Goal: Task Accomplishment & Management: Use online tool/utility

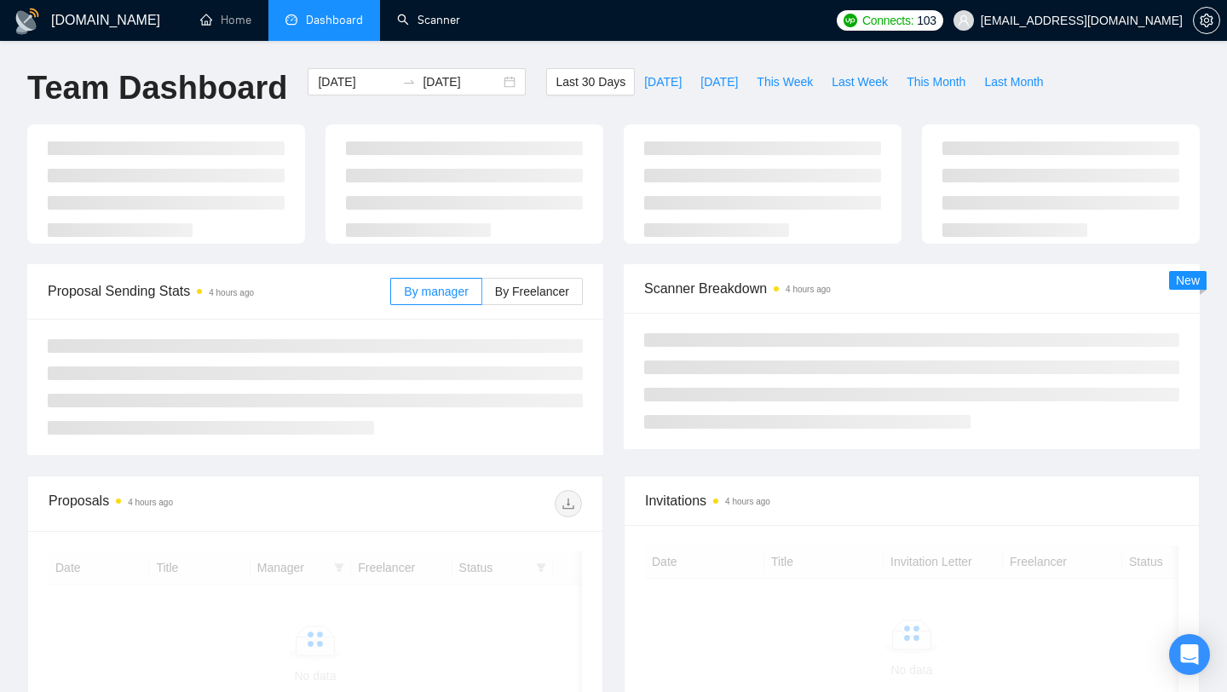
click at [443, 27] on link "Scanner" at bounding box center [428, 20] width 63 height 14
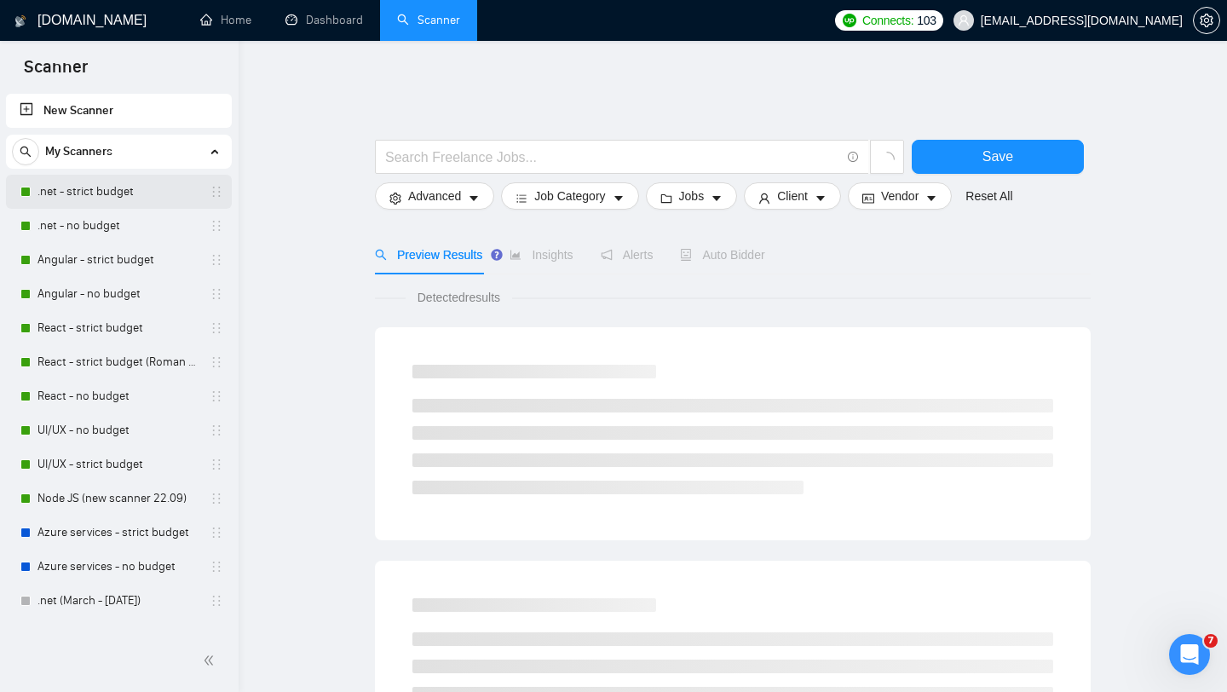
click at [111, 190] on link ".net - strict budget" at bounding box center [119, 192] width 162 height 34
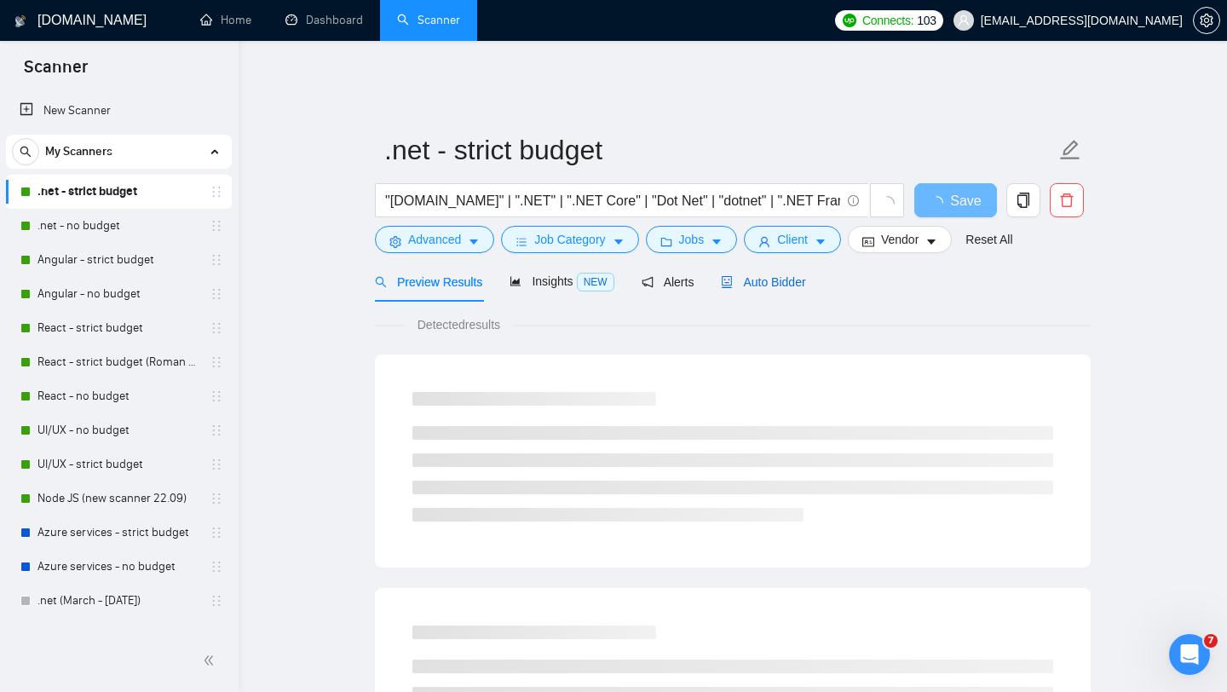
click at [778, 275] on span "Auto Bidder" at bounding box center [763, 282] width 84 height 14
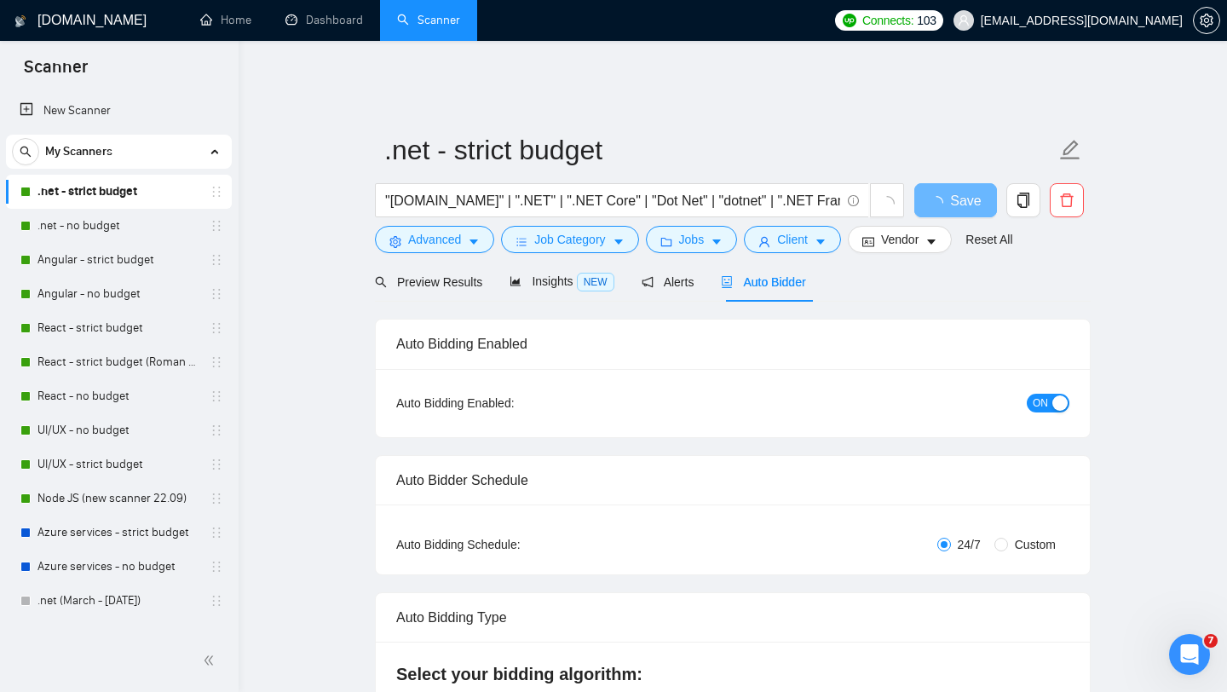
checkbox input "true"
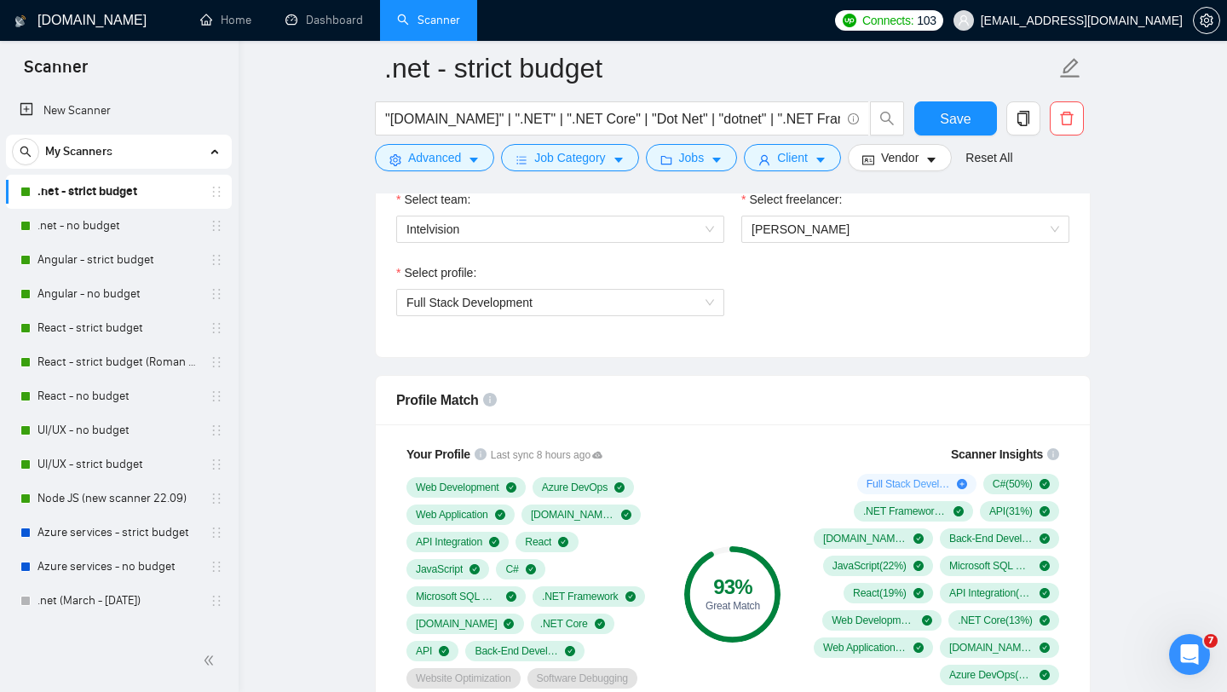
scroll to position [1211, 0]
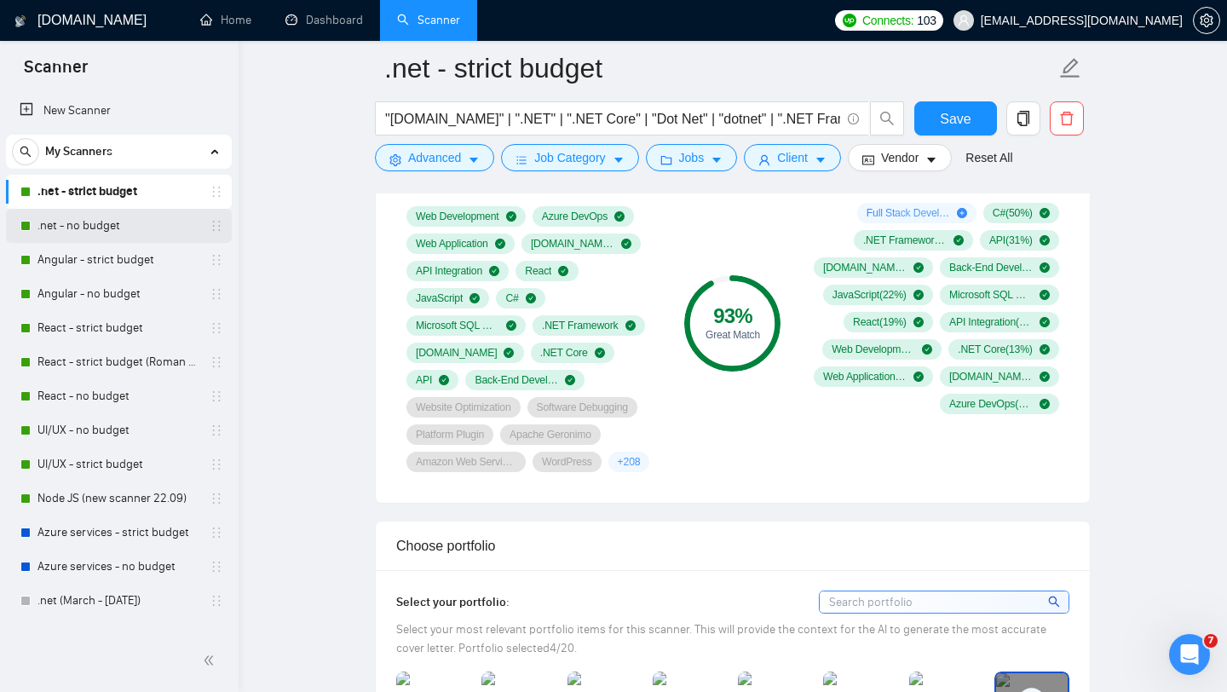
click at [104, 230] on link ".net - no budget" at bounding box center [119, 226] width 162 height 34
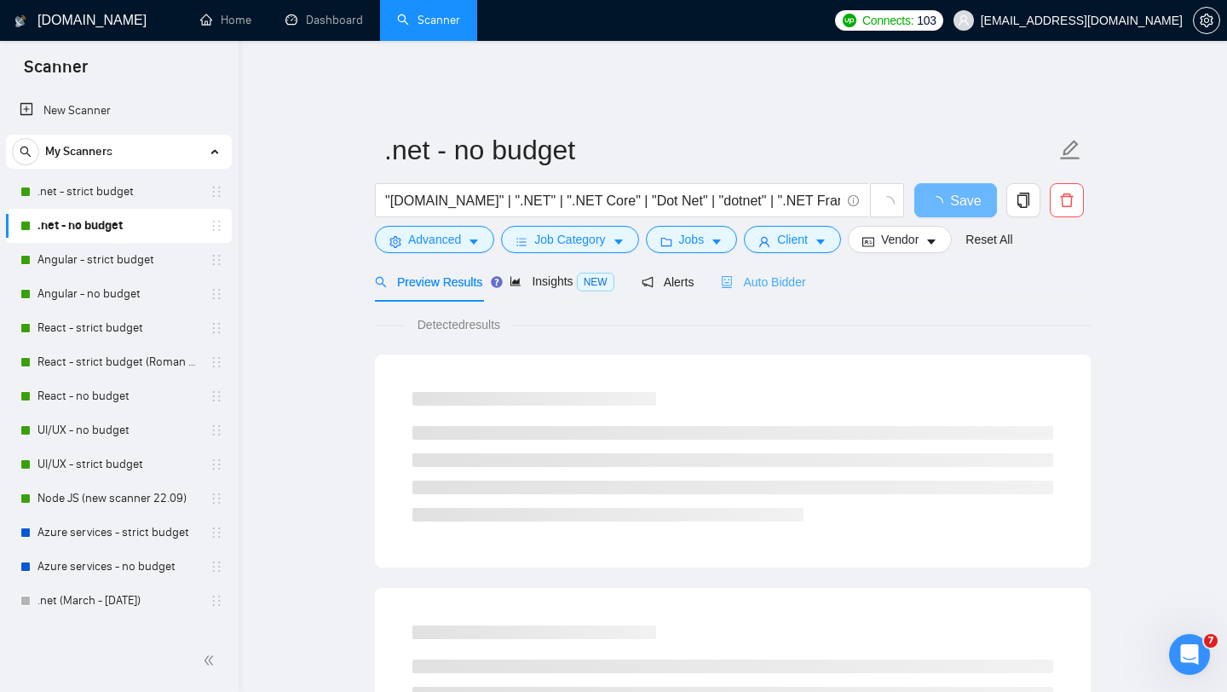
click at [773, 280] on div "Auto Bidder" at bounding box center [763, 282] width 84 height 40
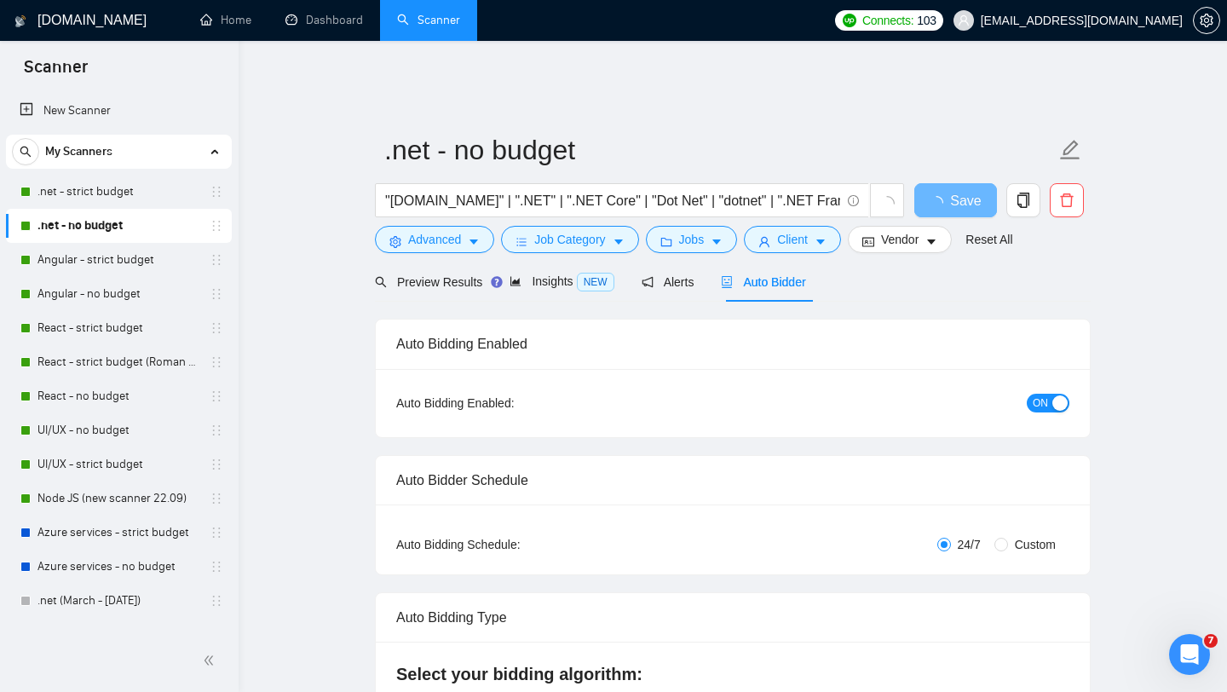
checkbox input "true"
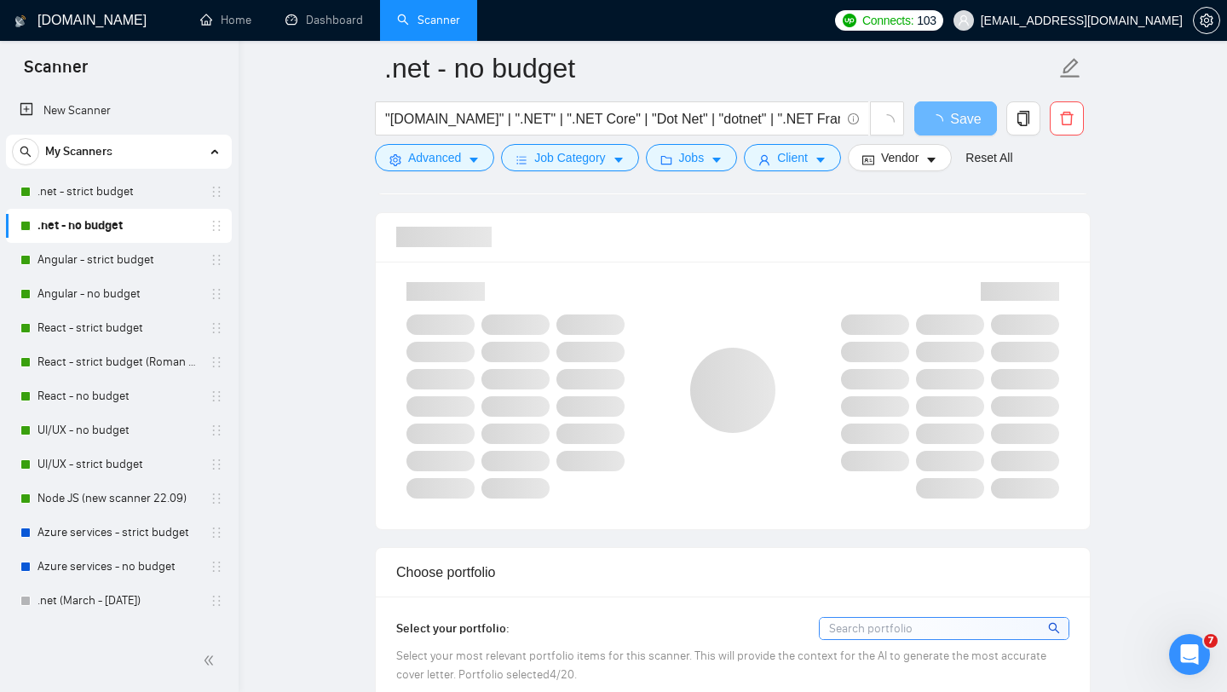
scroll to position [1105, 0]
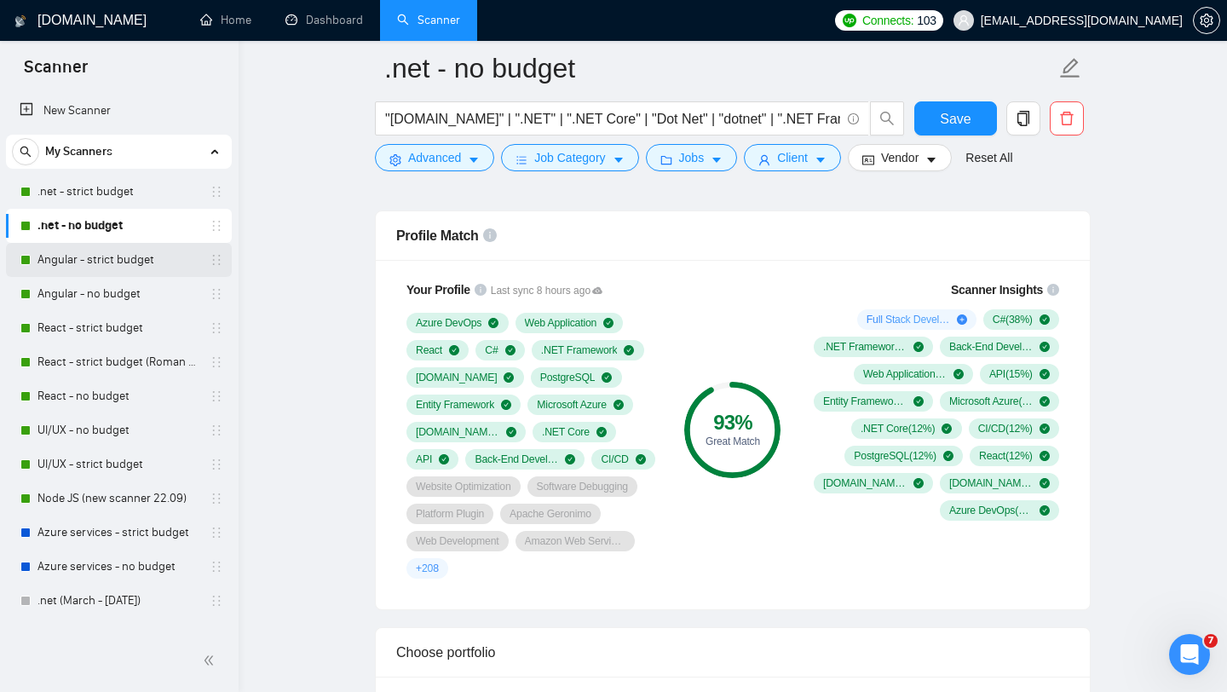
click at [116, 254] on link "Angular - strict budget" at bounding box center [119, 260] width 162 height 34
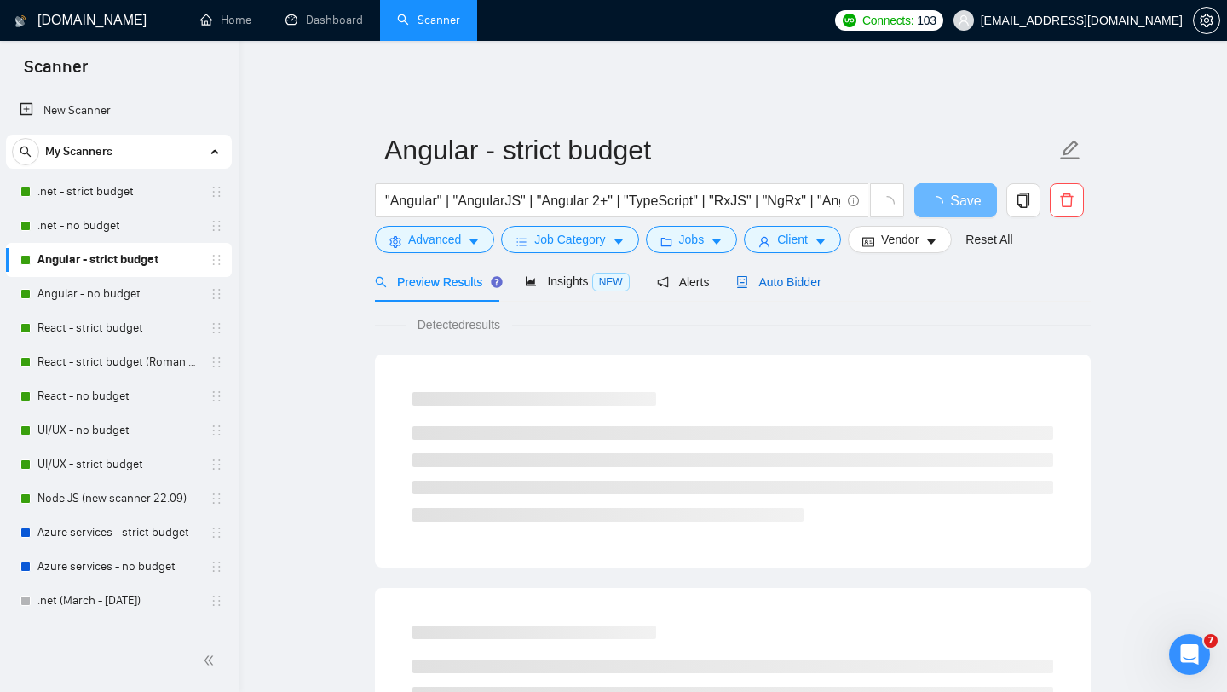
click at [783, 275] on span "Auto Bidder" at bounding box center [778, 282] width 84 height 14
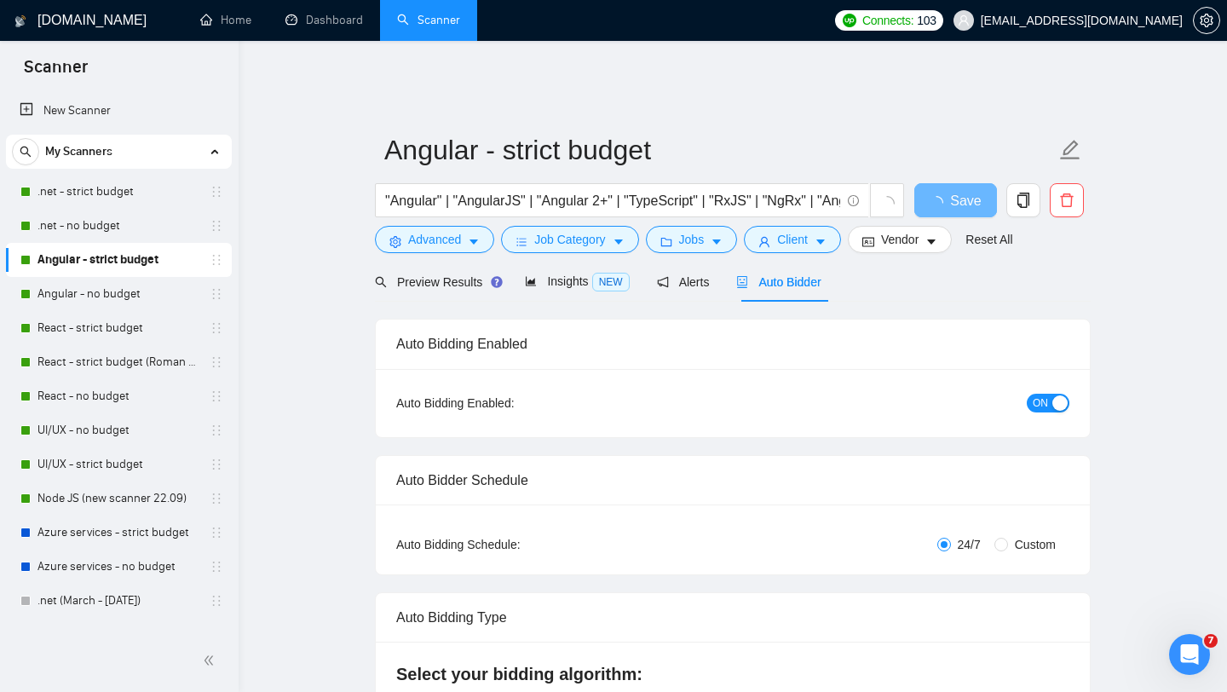
checkbox input "true"
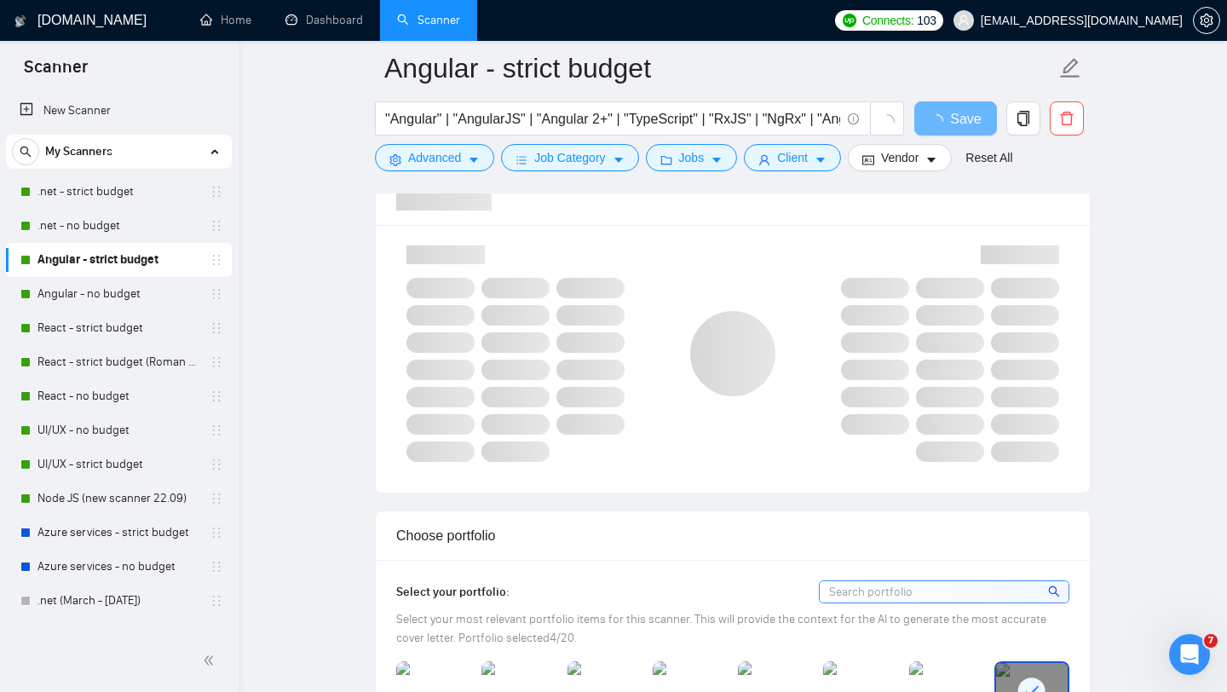
scroll to position [1105, 0]
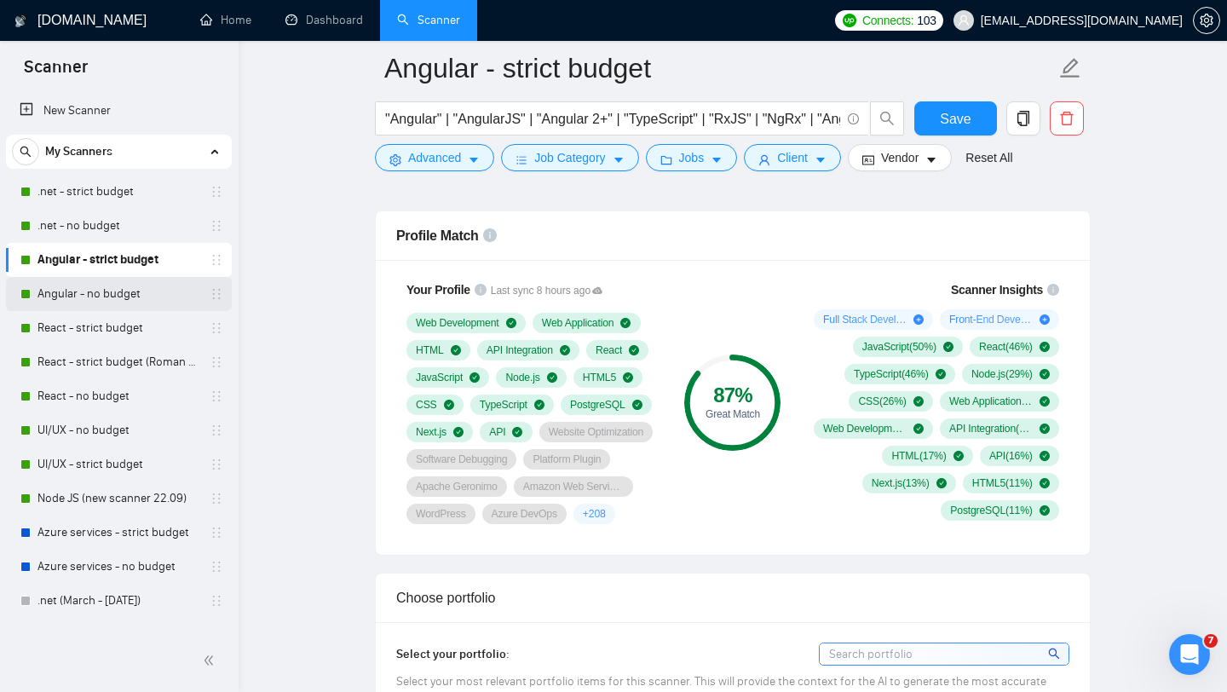
click at [94, 296] on link "Angular - no budget" at bounding box center [119, 294] width 162 height 34
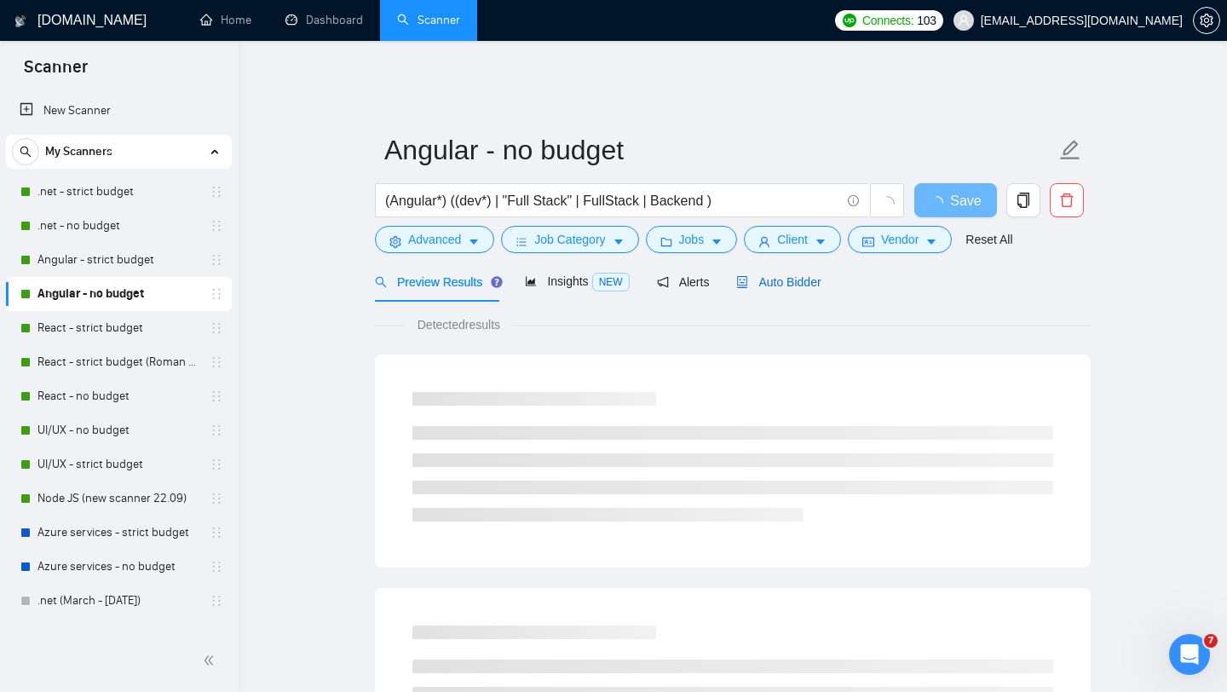
click at [794, 276] on span "Auto Bidder" at bounding box center [778, 282] width 84 height 14
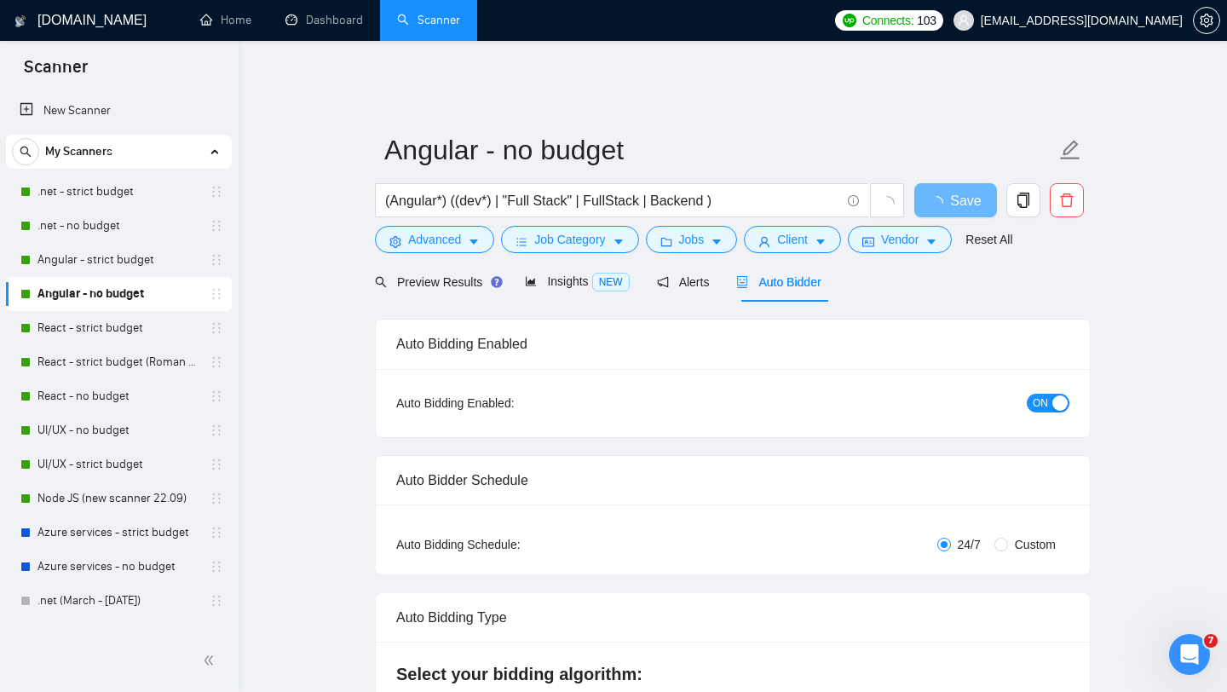
checkbox input "true"
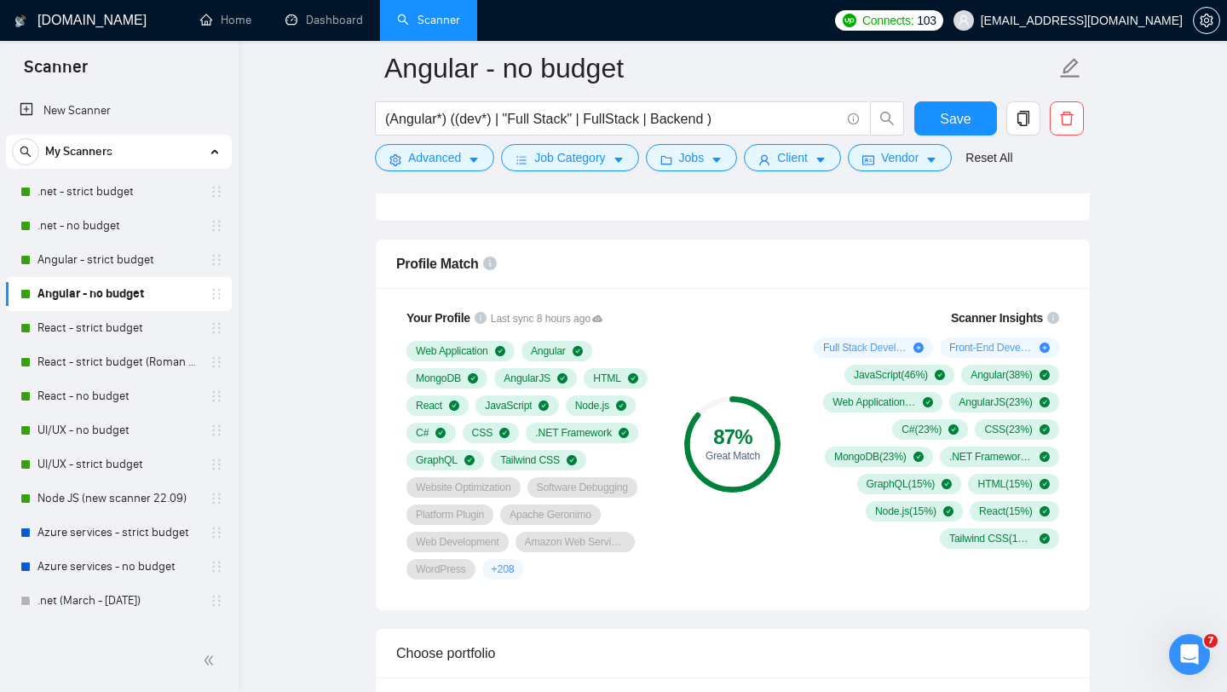
scroll to position [1187, 0]
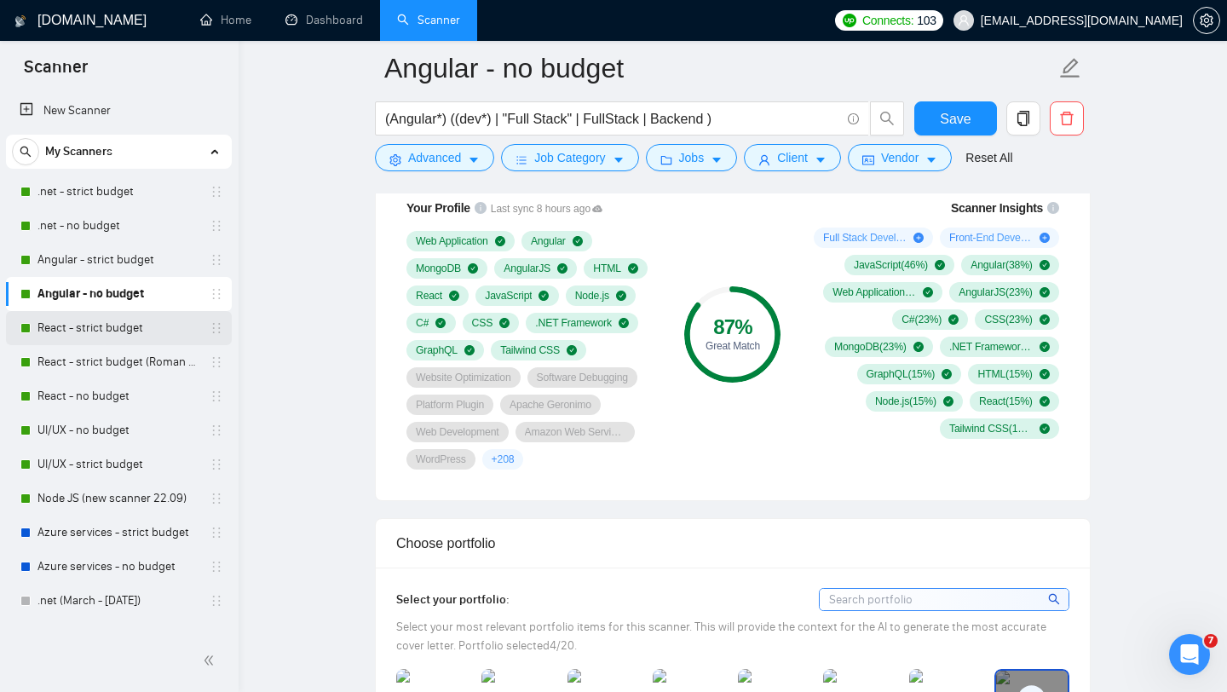
click at [84, 332] on link "React - strict budget" at bounding box center [119, 328] width 162 height 34
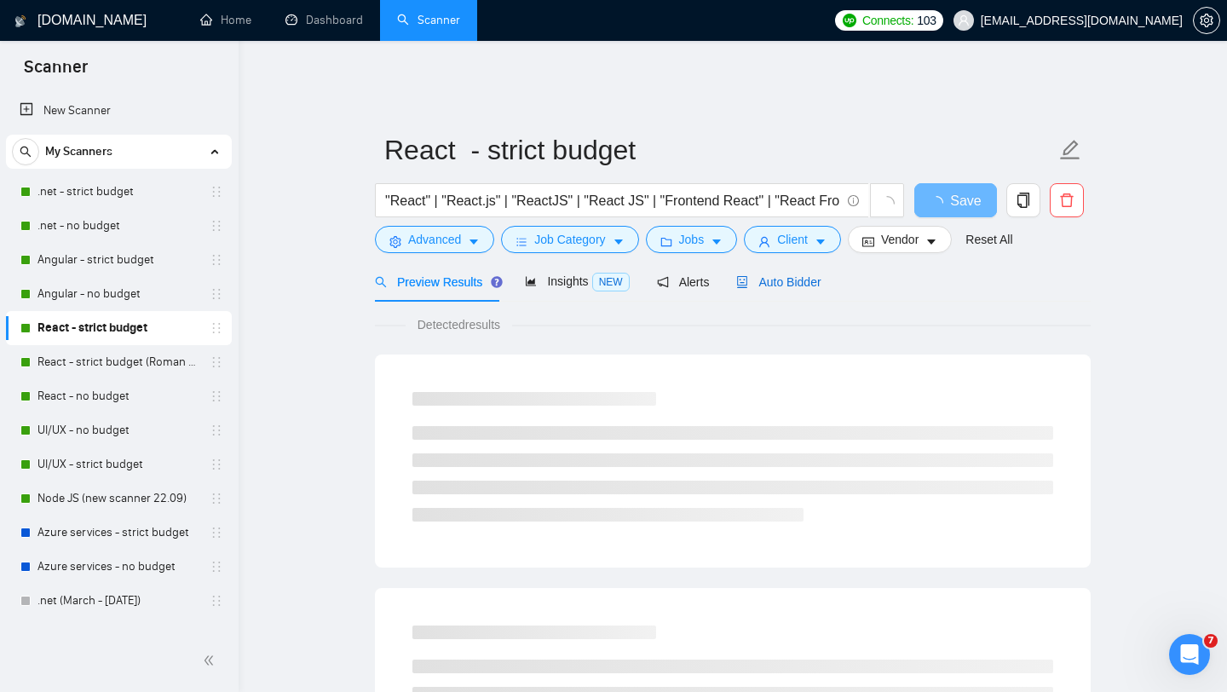
click at [777, 276] on span "Auto Bidder" at bounding box center [778, 282] width 84 height 14
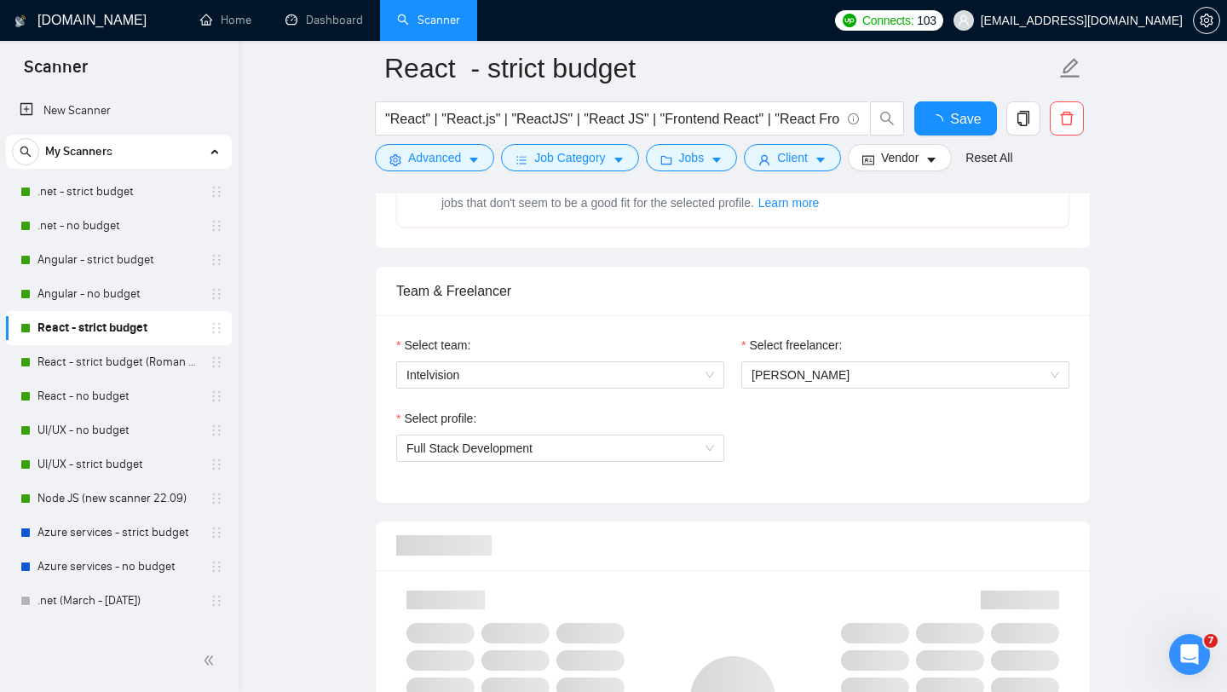
scroll to position [994, 0]
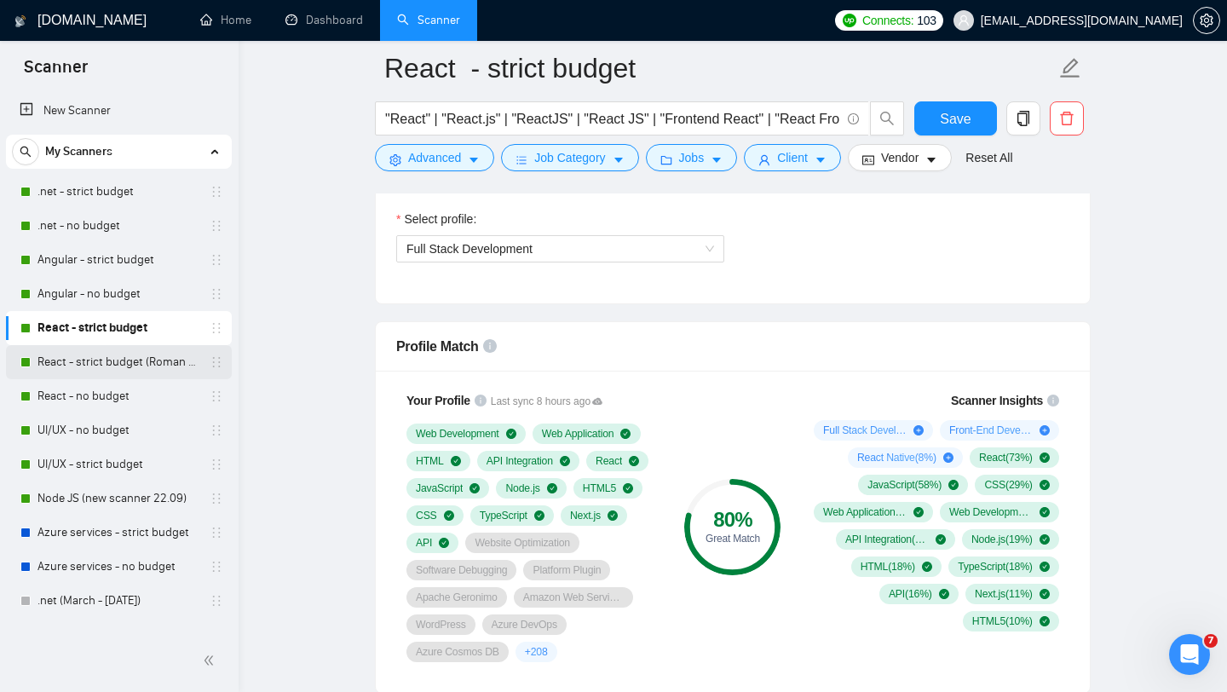
click at [103, 367] on link "React - strict budget (Roman Account)" at bounding box center [119, 362] width 162 height 34
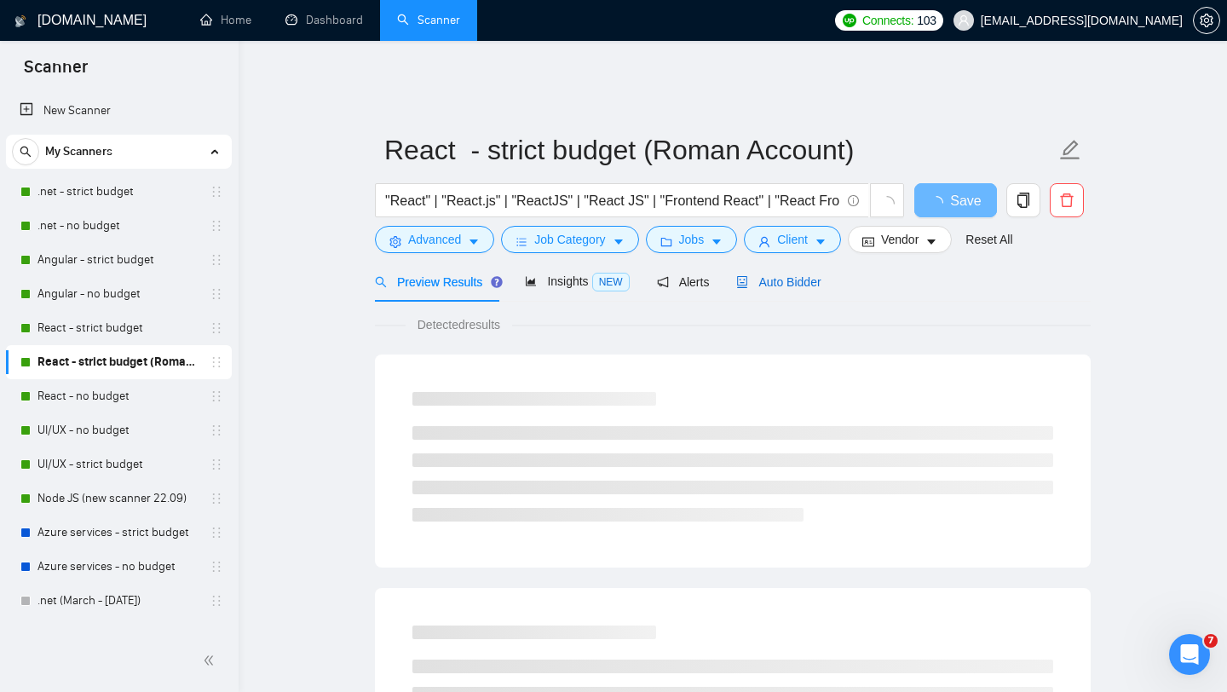
click at [771, 275] on span "Auto Bidder" at bounding box center [778, 282] width 84 height 14
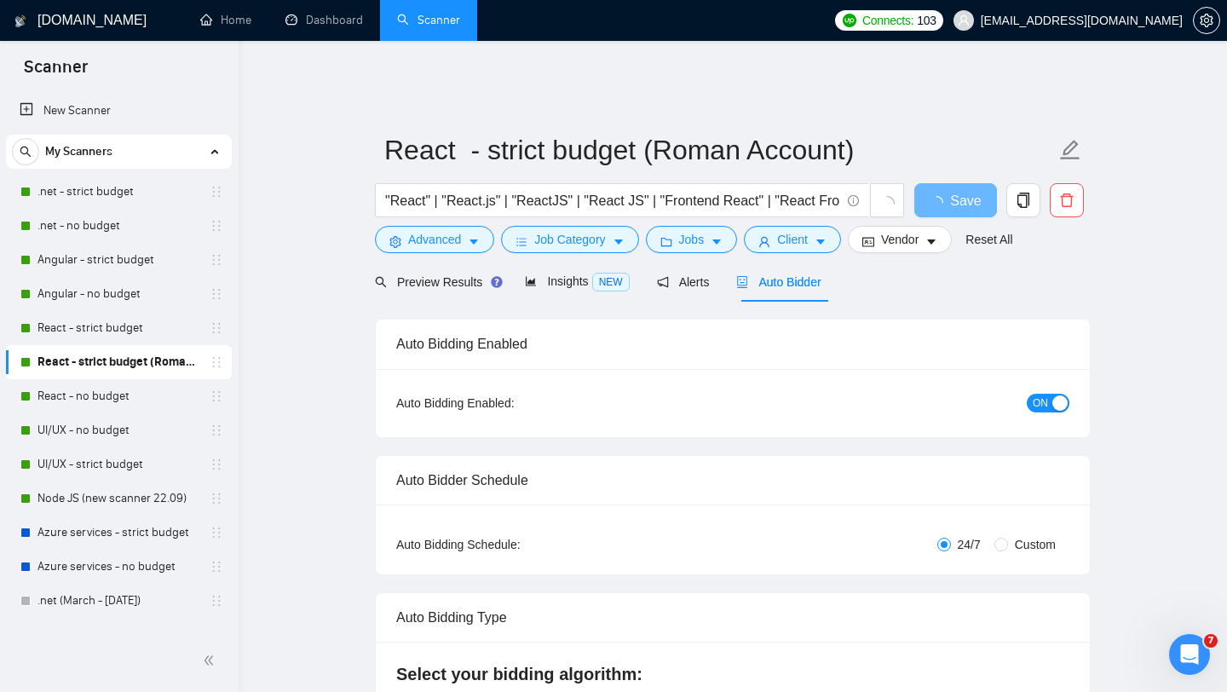
checkbox input "true"
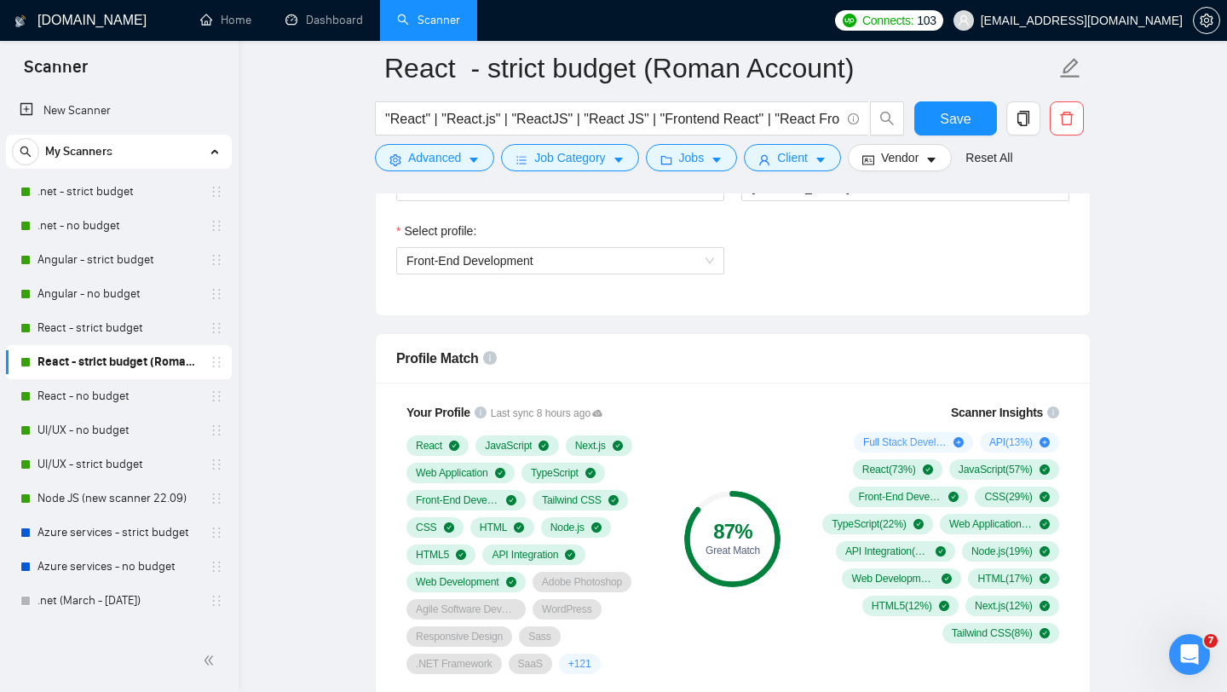
scroll to position [1051, 0]
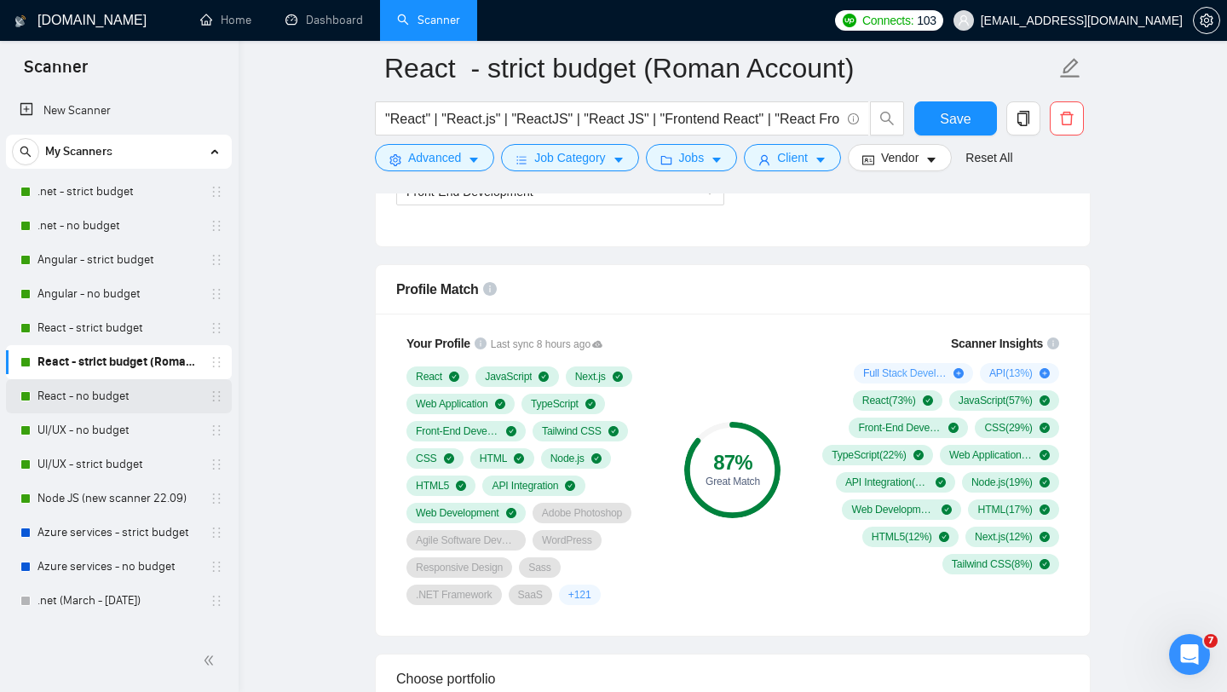
click at [101, 403] on link "React - no budget" at bounding box center [119, 396] width 162 height 34
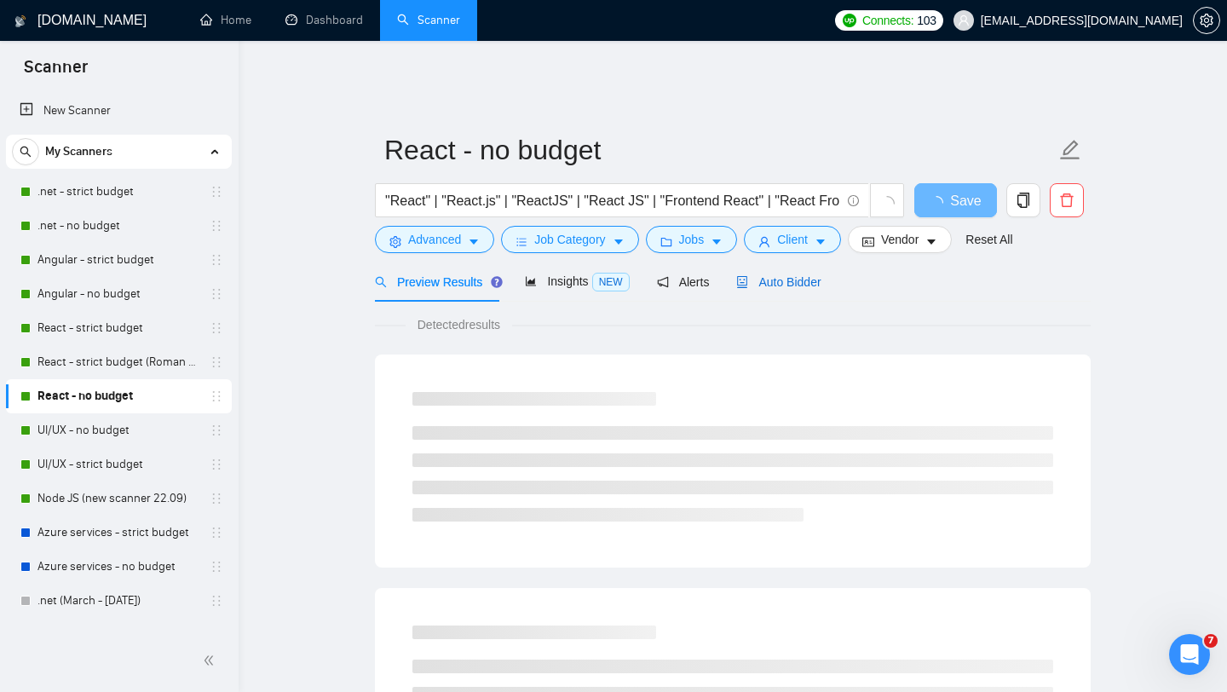
click at [783, 275] on span "Auto Bidder" at bounding box center [778, 282] width 84 height 14
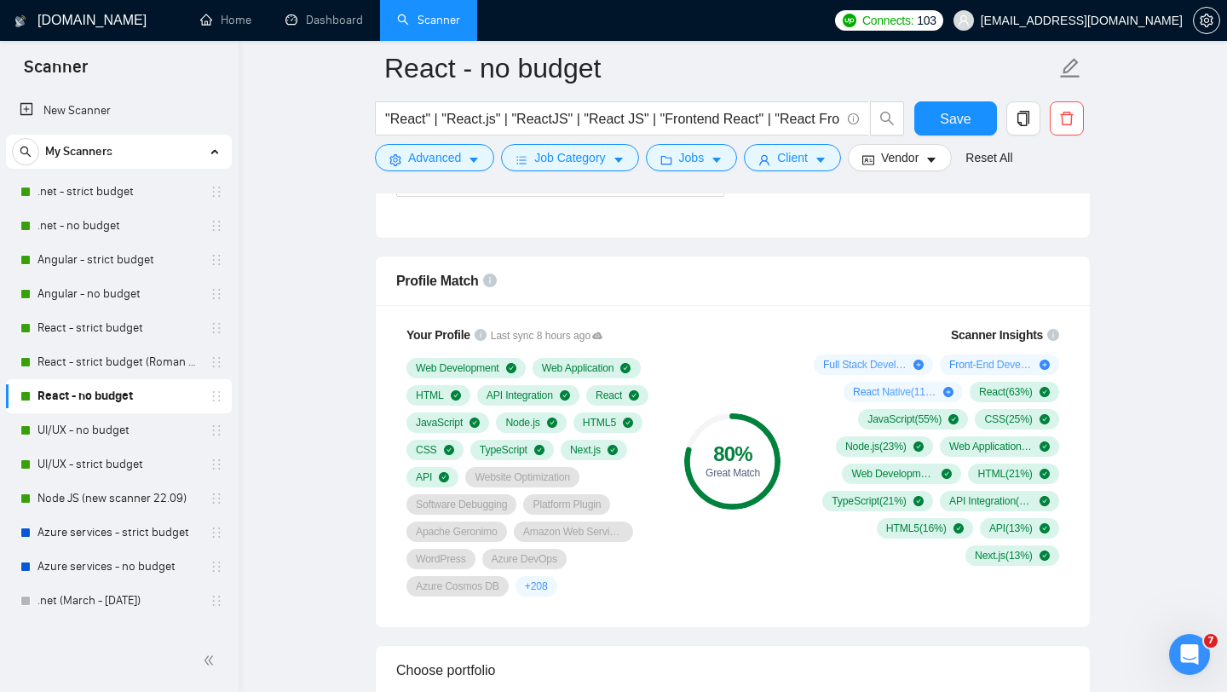
scroll to position [1076, 0]
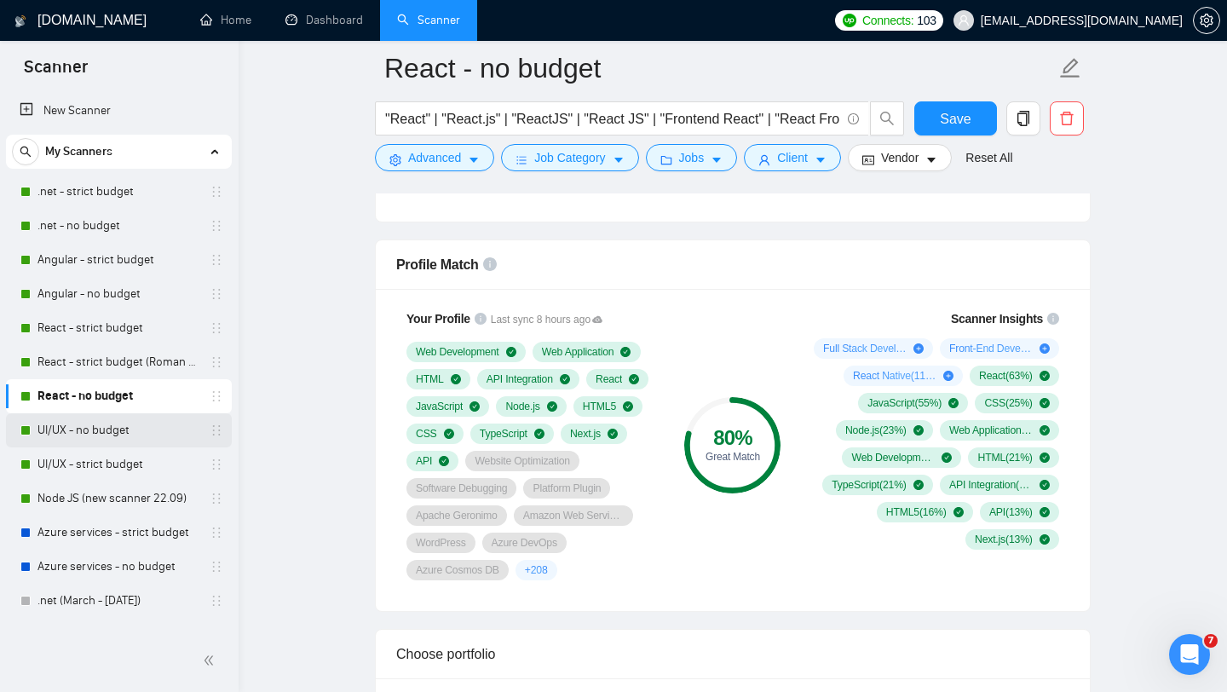
click at [83, 421] on link "UI/UX - no budget" at bounding box center [119, 430] width 162 height 34
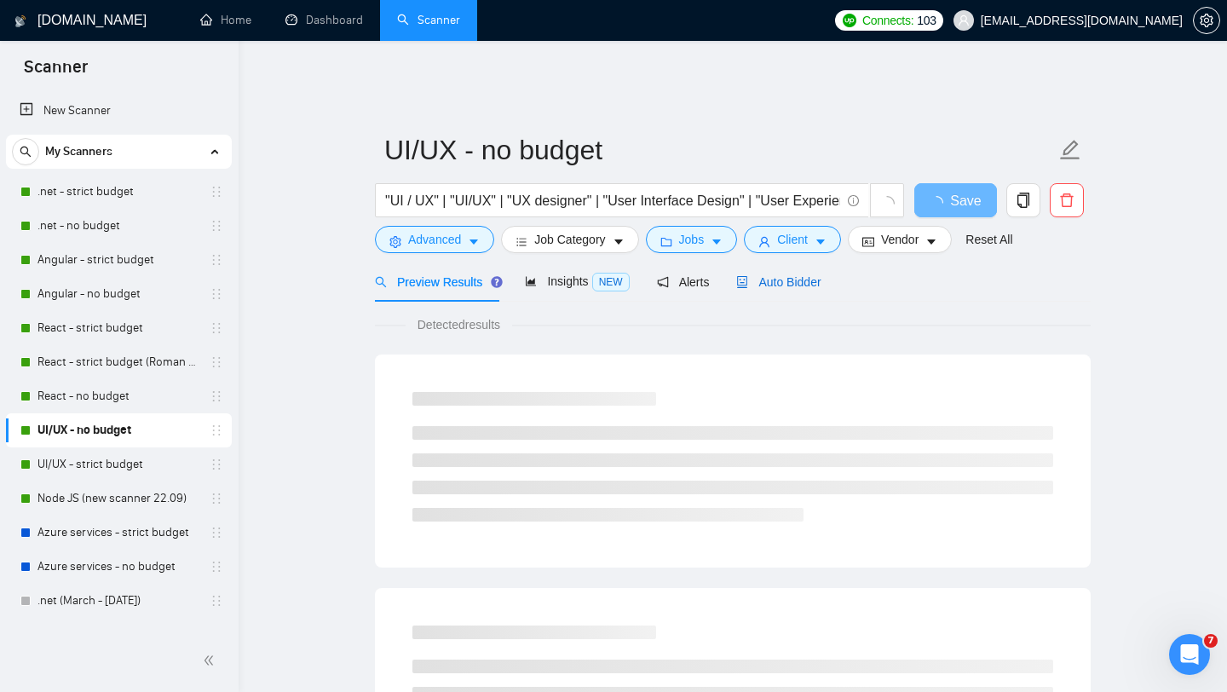
click at [771, 275] on span "Auto Bidder" at bounding box center [778, 282] width 84 height 14
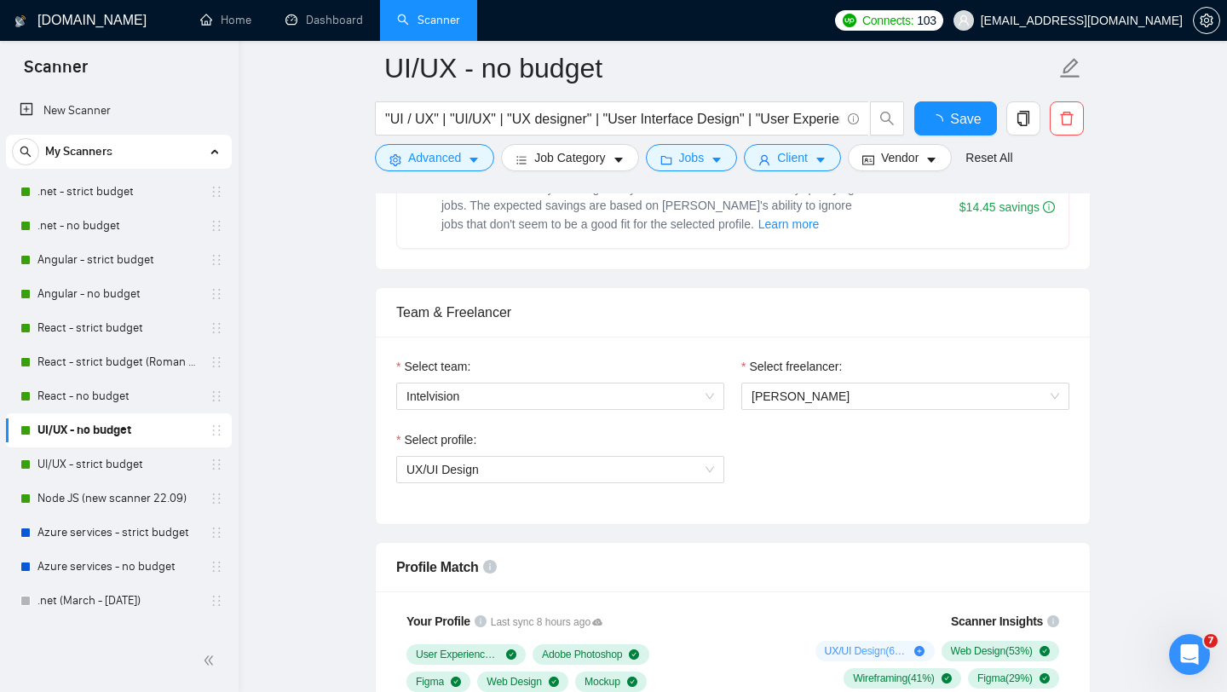
scroll to position [1099, 0]
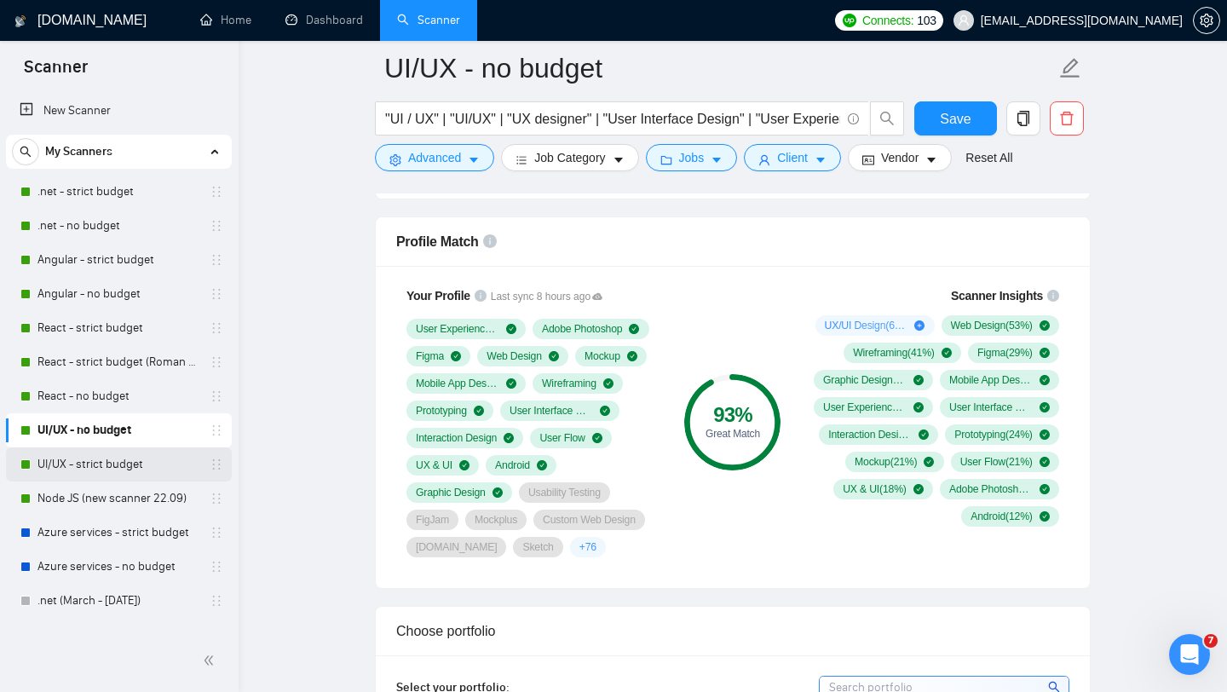
click at [101, 459] on link "UI/UX - strict budget" at bounding box center [119, 465] width 162 height 34
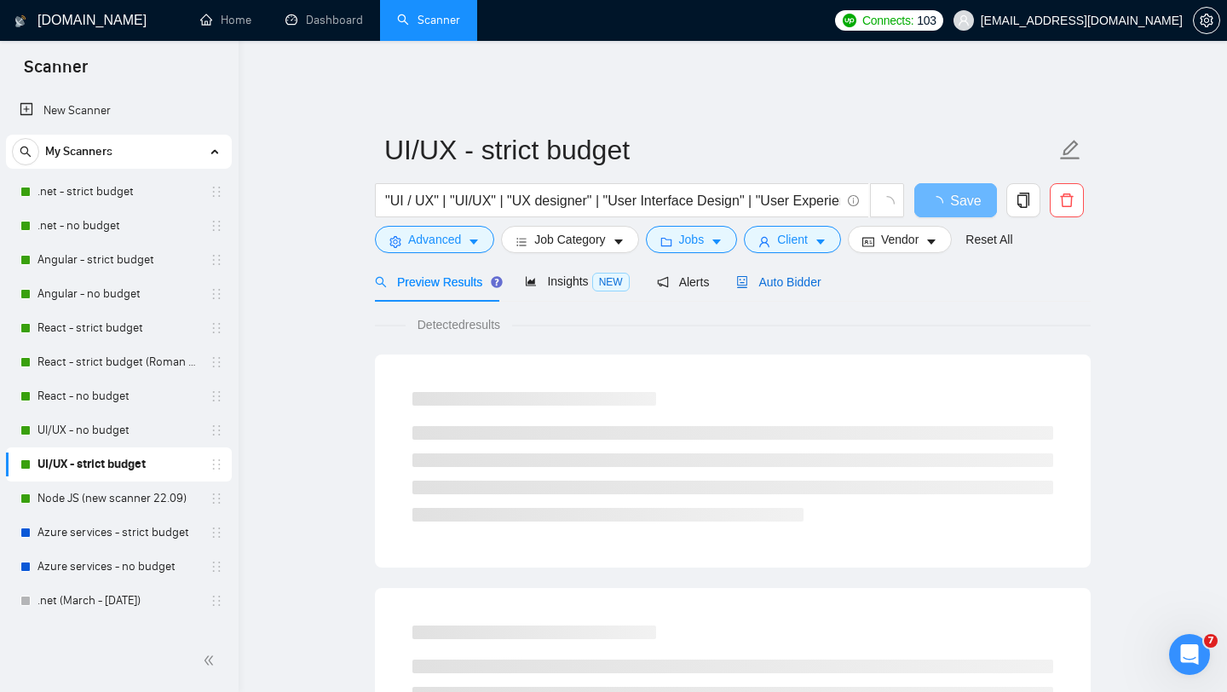
click at [779, 275] on span "Auto Bidder" at bounding box center [778, 282] width 84 height 14
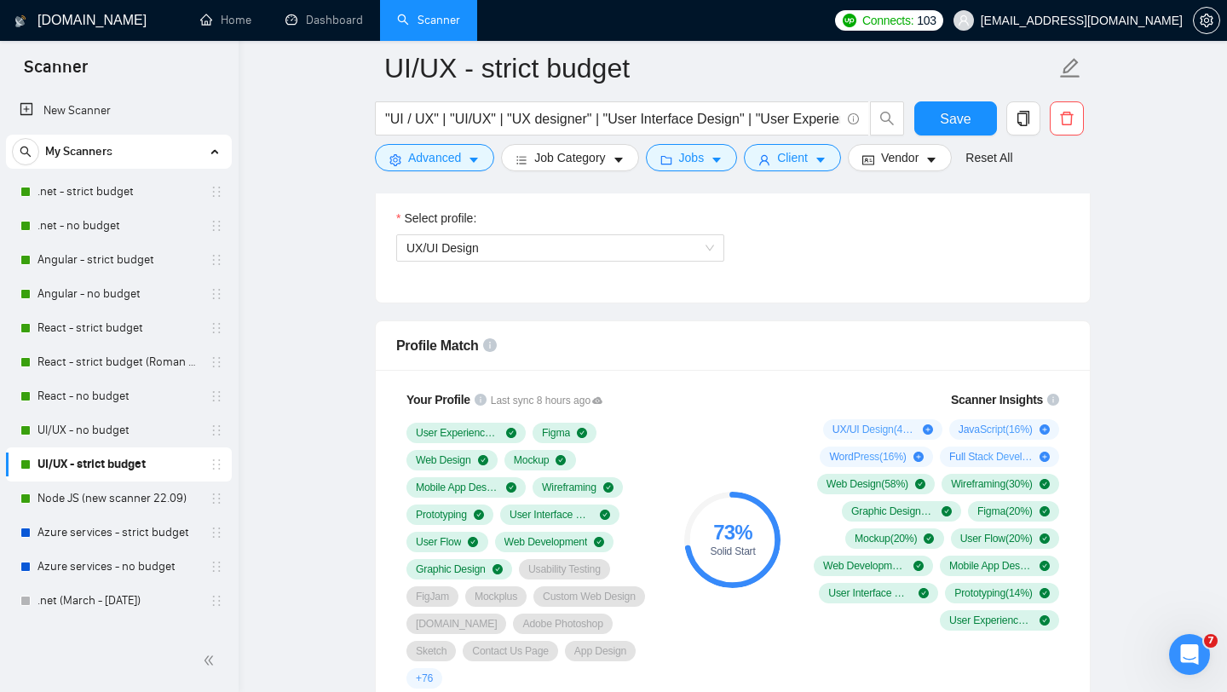
scroll to position [921, 0]
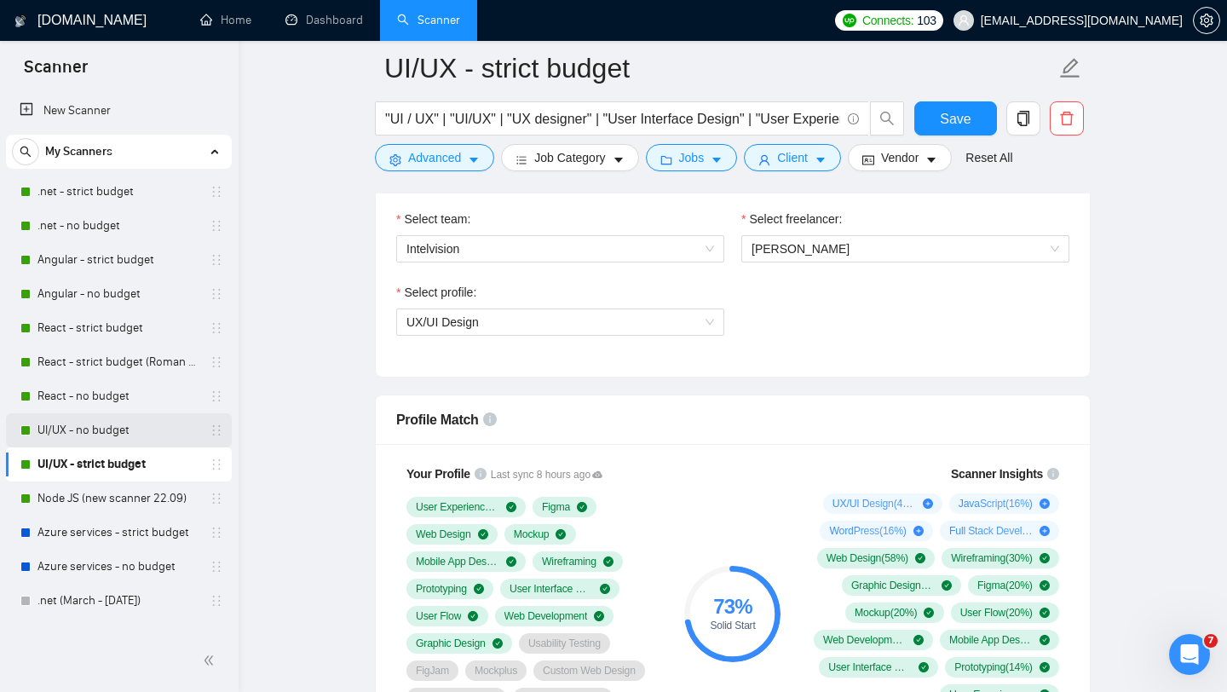
click at [113, 434] on link "UI/UX - no budget" at bounding box center [119, 430] width 162 height 34
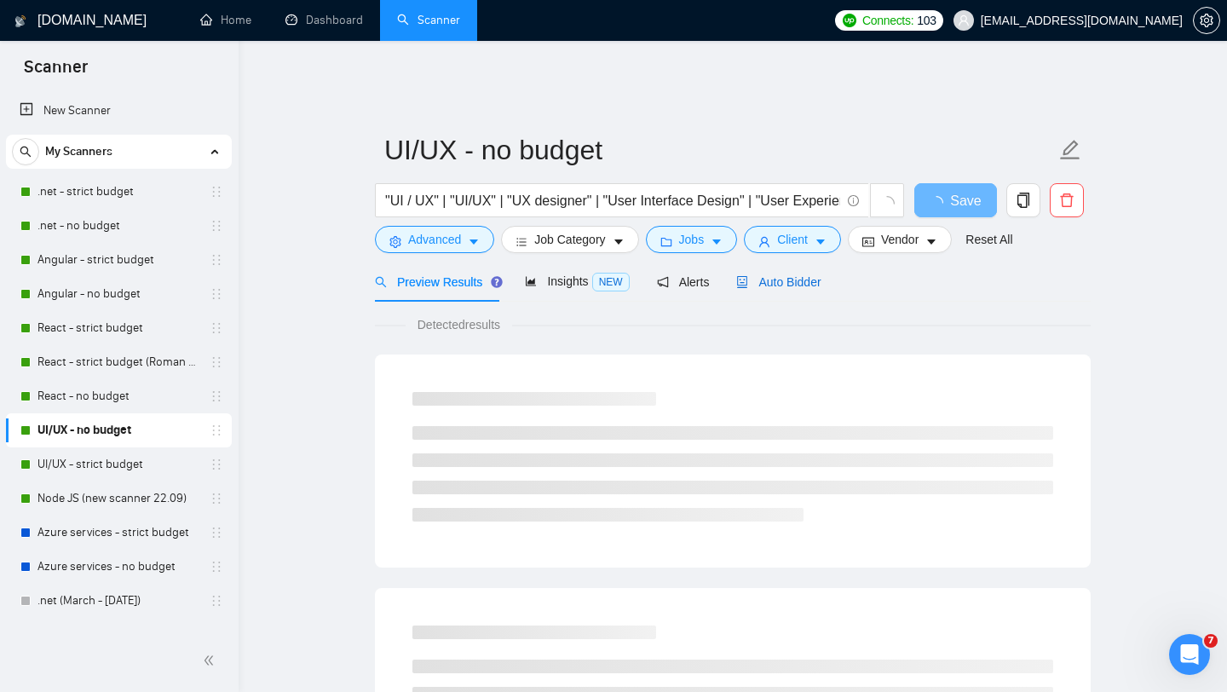
click at [785, 273] on div "Auto Bidder" at bounding box center [778, 282] width 84 height 19
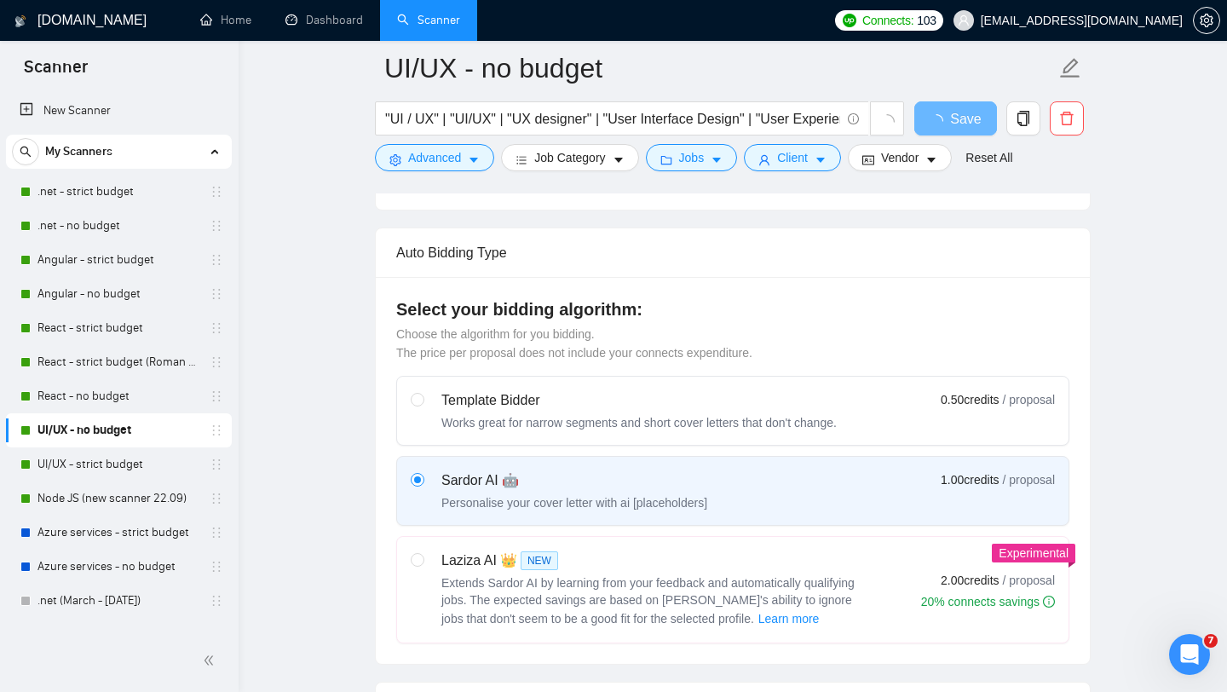
scroll to position [700, 0]
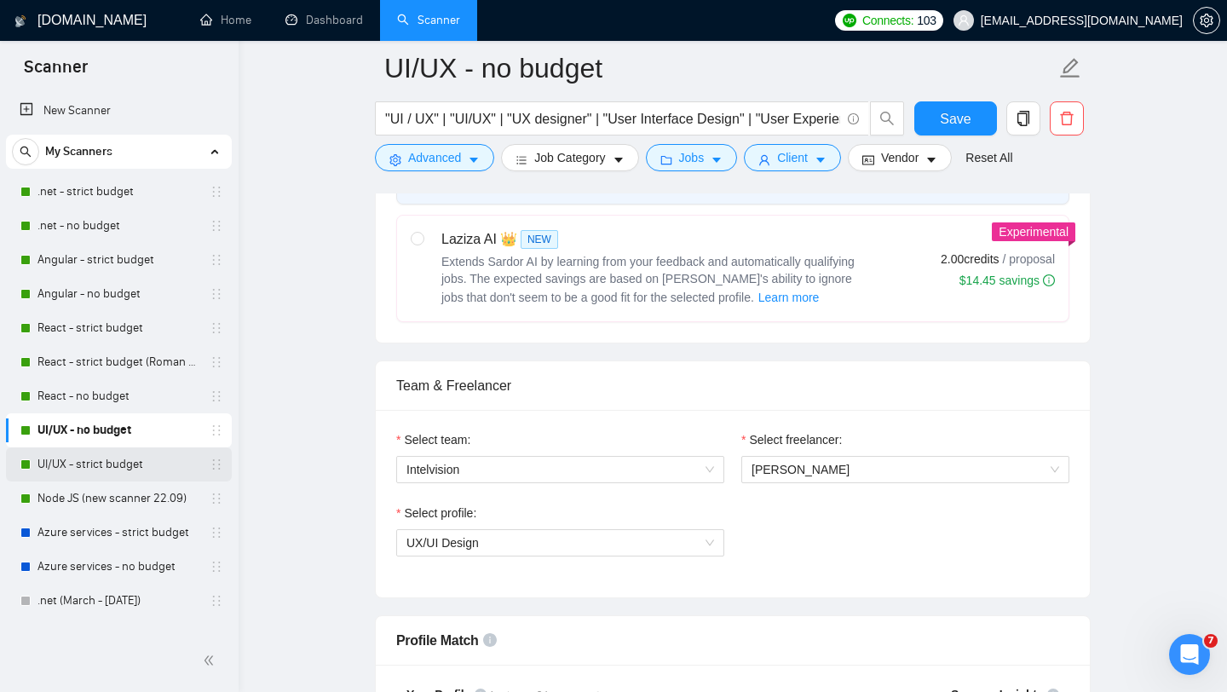
click at [105, 462] on link "UI/UX - strict budget" at bounding box center [119, 465] width 162 height 34
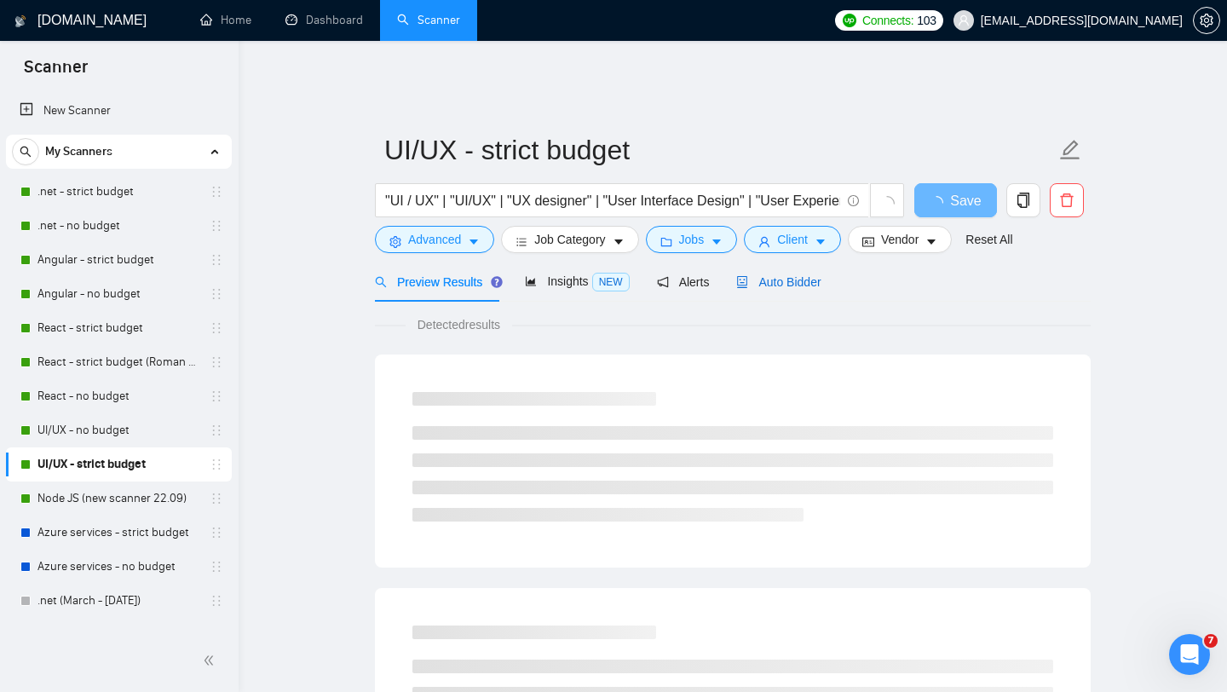
click at [801, 275] on span "Auto Bidder" at bounding box center [778, 282] width 84 height 14
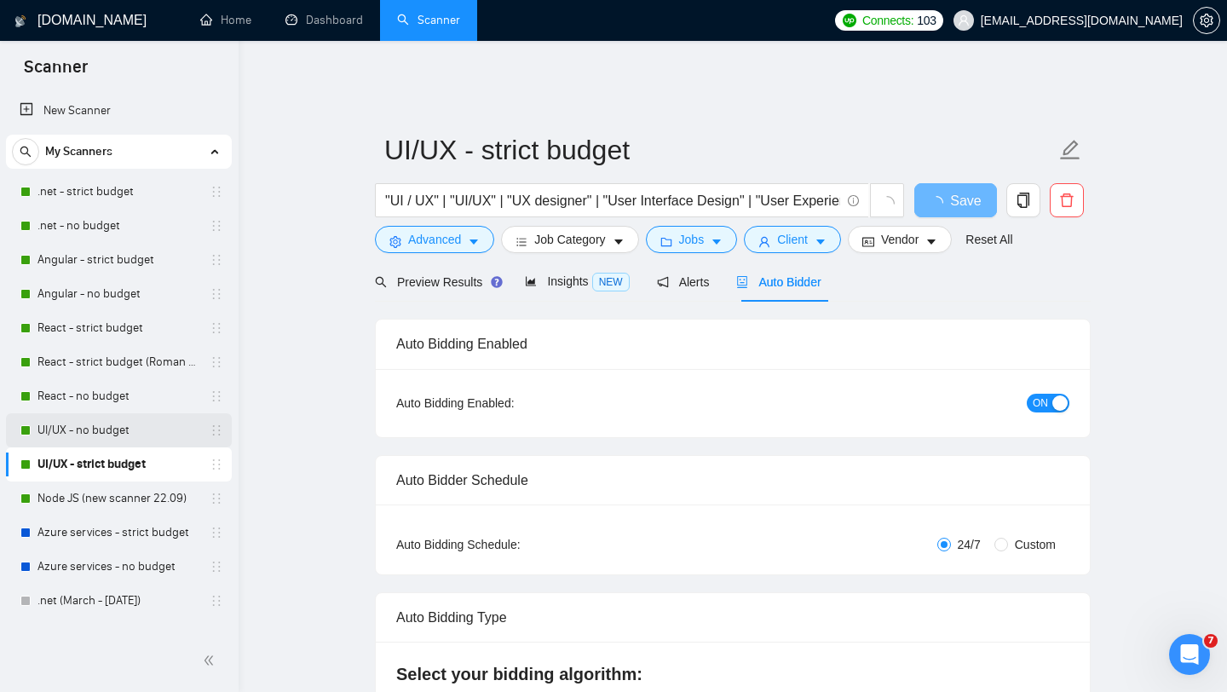
click at [96, 434] on link "UI/UX - no budget" at bounding box center [119, 430] width 162 height 34
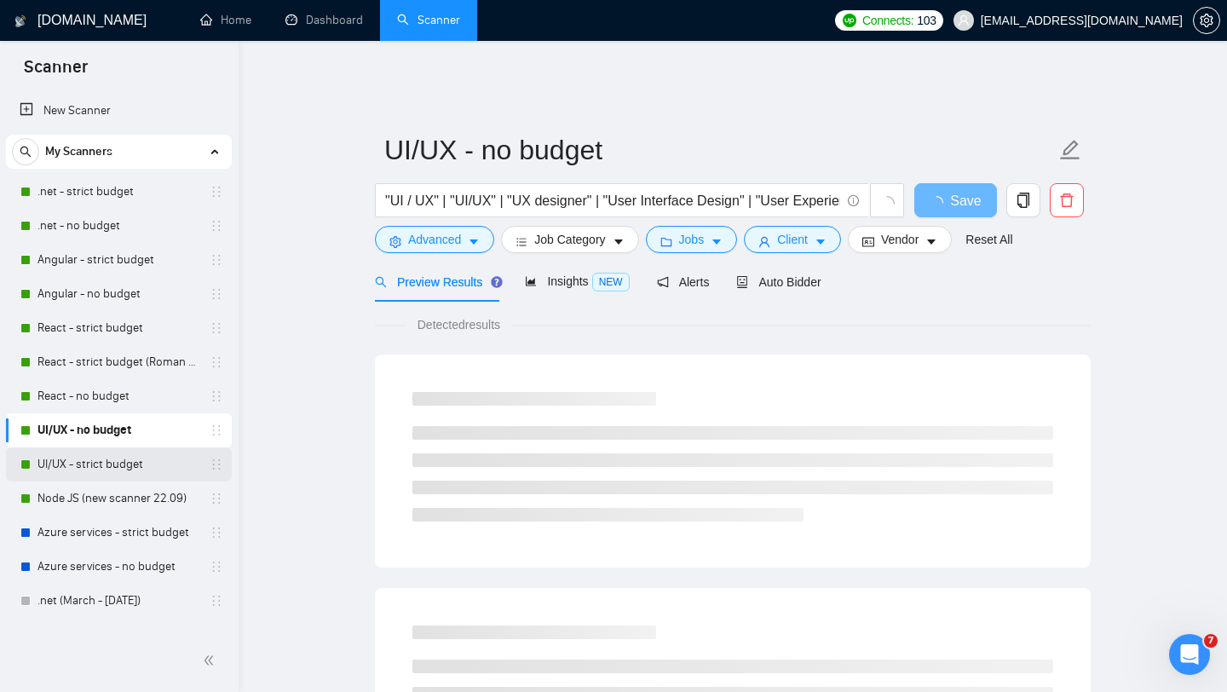
click at [105, 460] on link "UI/UX - strict budget" at bounding box center [119, 465] width 162 height 34
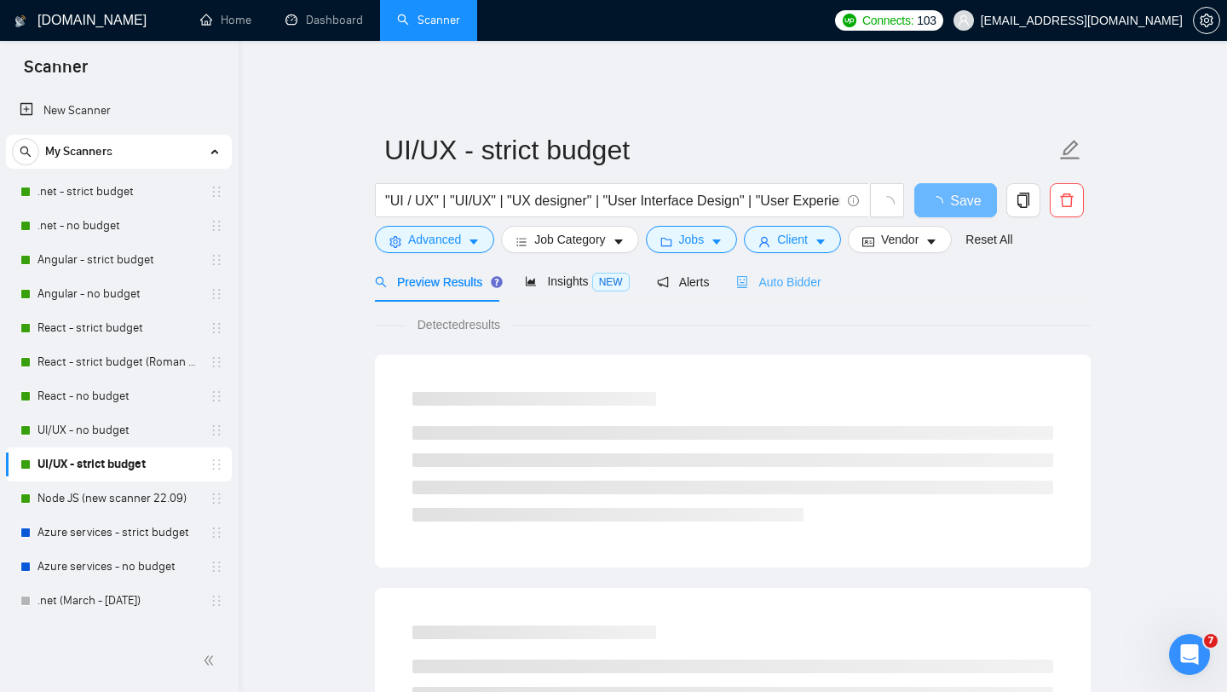
click at [785, 280] on div "Auto Bidder" at bounding box center [778, 282] width 84 height 40
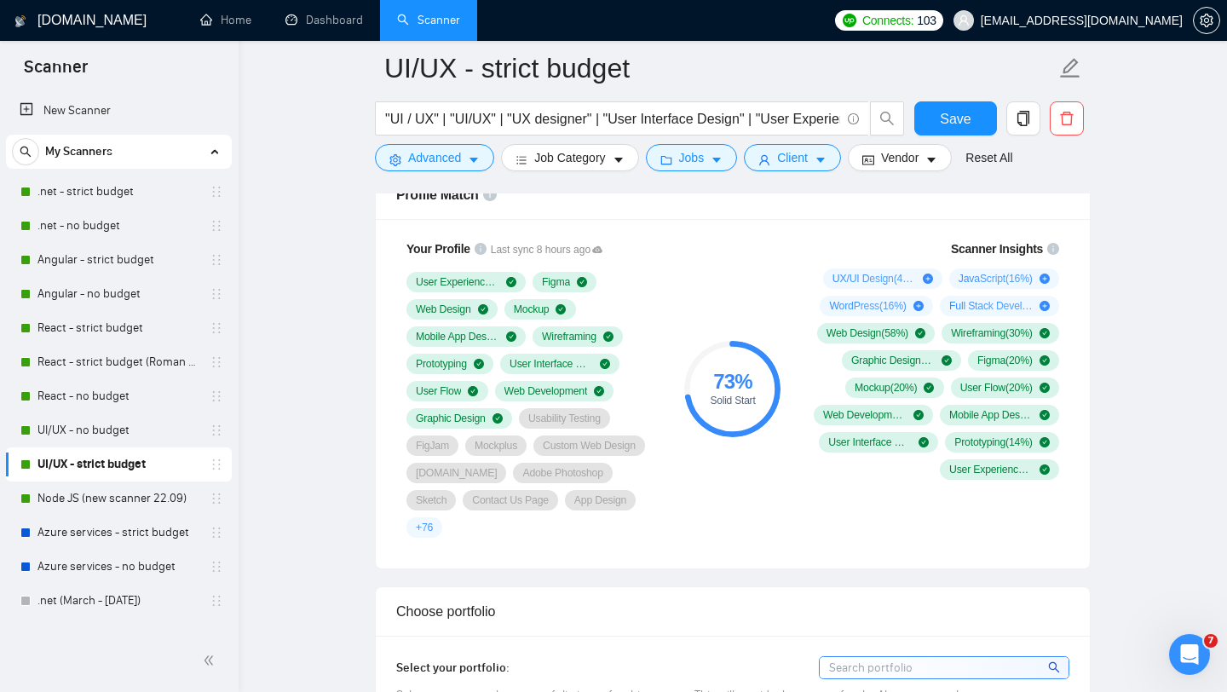
scroll to position [1152, 0]
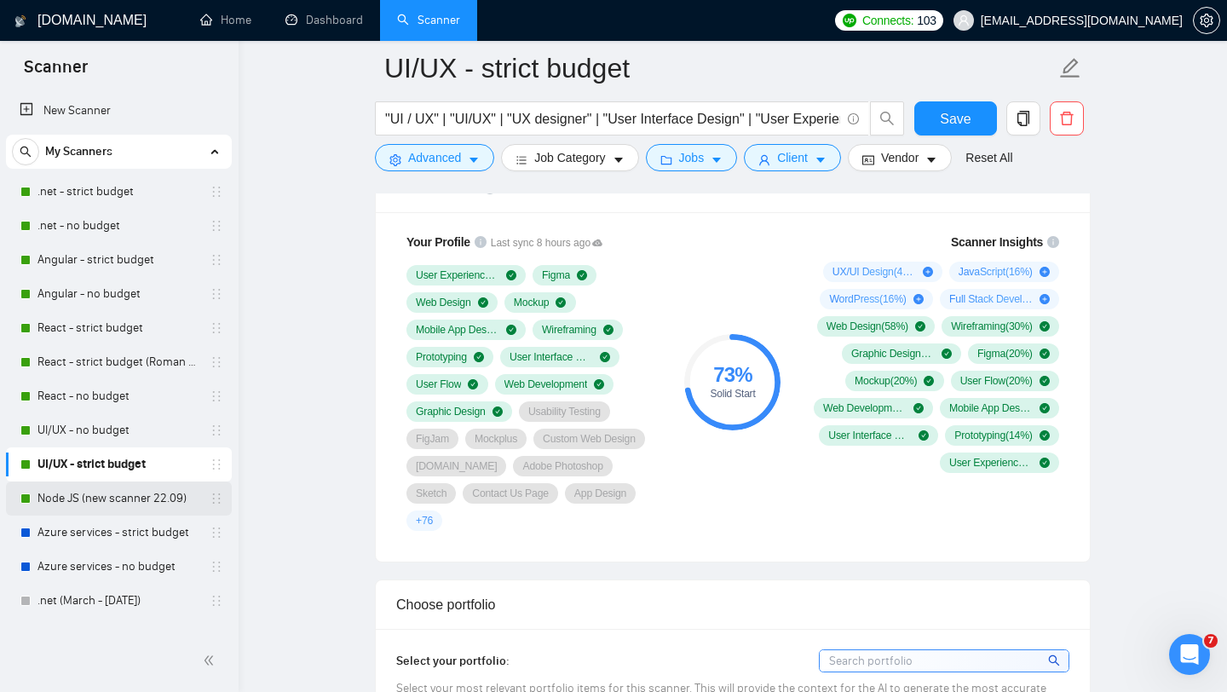
click at [85, 500] on link "Node JS (new scanner 22.09)" at bounding box center [119, 499] width 162 height 34
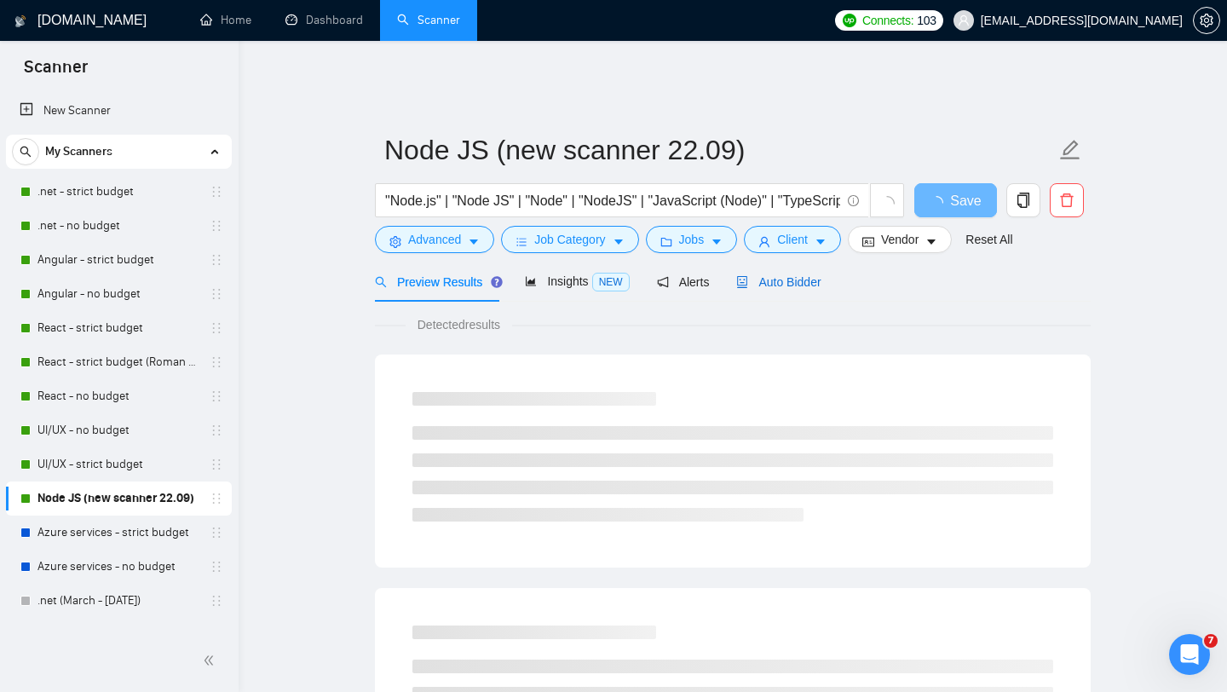
click at [772, 278] on div "Auto Bidder" at bounding box center [778, 282] width 84 height 19
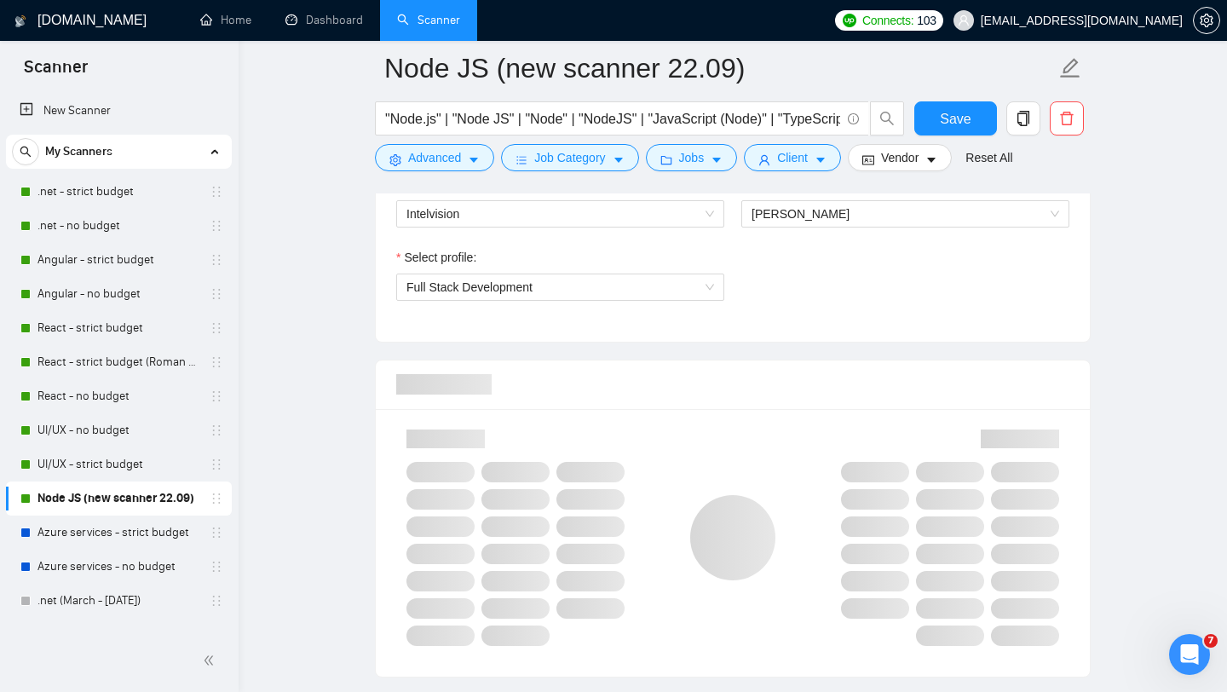
scroll to position [1108, 0]
